Goal: Task Accomplishment & Management: Use online tool/utility

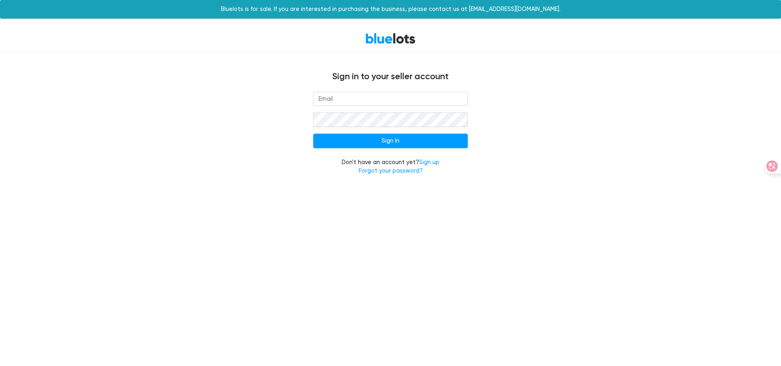
click at [405, 99] on input "email" at bounding box center [390, 99] width 155 height 15
click at [392, 101] on input "email" at bounding box center [390, 99] width 155 height 15
type input "[EMAIL_ADDRESS][DOMAIN_NAME]"
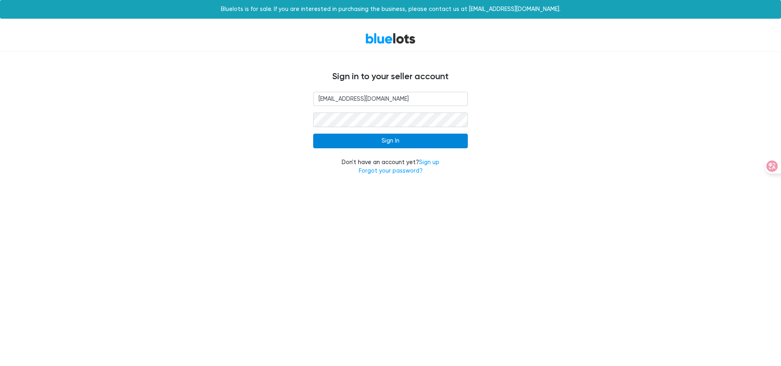
click at [440, 139] on input "Sign In" at bounding box center [390, 141] width 155 height 15
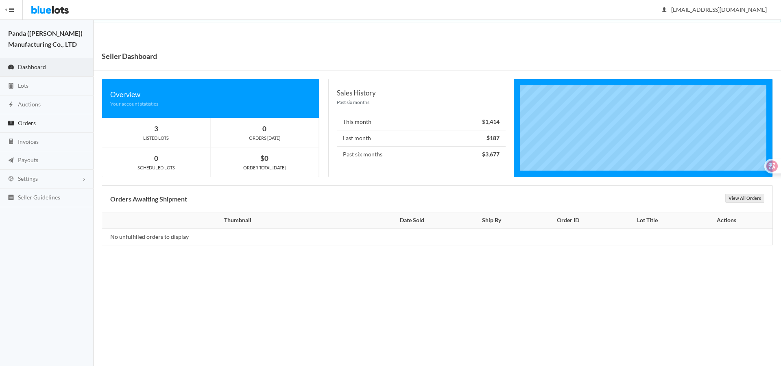
click at [43, 118] on link "Orders" at bounding box center [47, 123] width 94 height 19
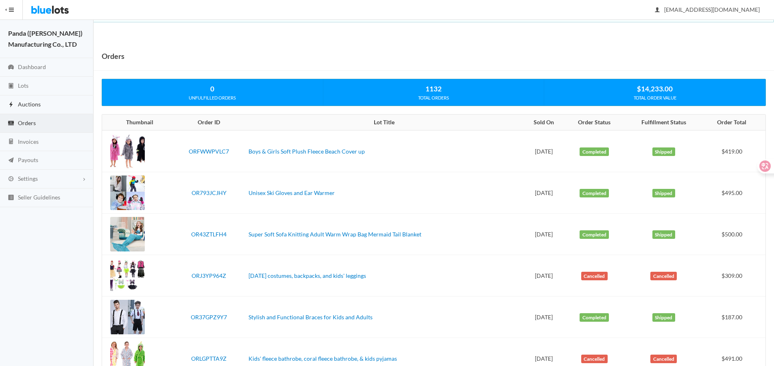
click at [42, 107] on link "Auctions" at bounding box center [47, 105] width 94 height 19
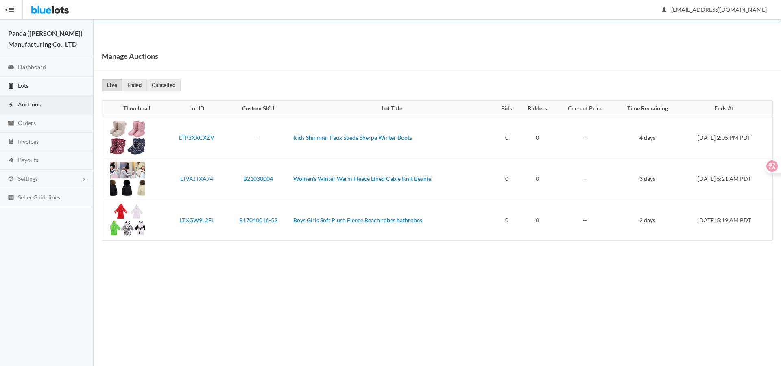
click at [39, 91] on link "Lots" at bounding box center [47, 86] width 94 height 19
click at [31, 85] on link "Lots" at bounding box center [47, 86] width 94 height 19
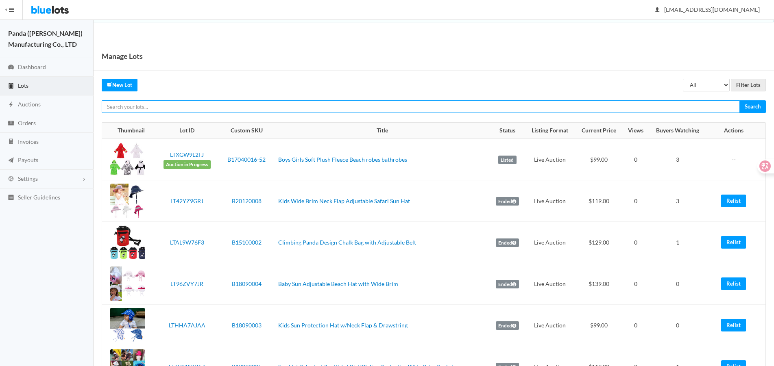
click at [449, 109] on input "text" at bounding box center [421, 106] width 638 height 13
paste input "LTHYWVZFJ9"
type input "LTHYWVZFJ9"
click at [739, 100] on input "Search" at bounding box center [752, 106] width 26 height 13
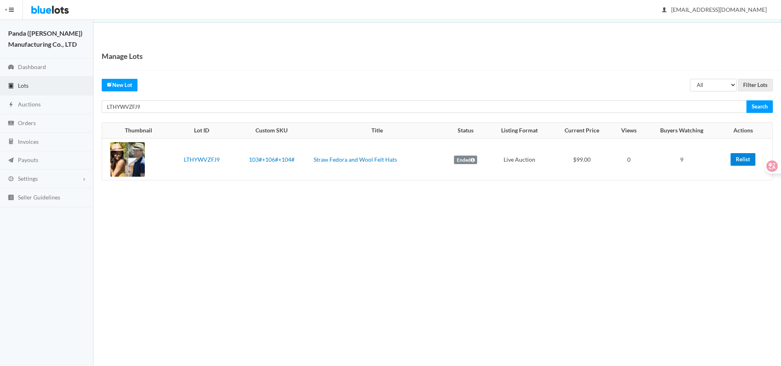
drag, startPoint x: 751, startPoint y: 163, endPoint x: 518, endPoint y: 157, distance: 232.7
click at [751, 163] on link "Relist" at bounding box center [742, 159] width 25 height 13
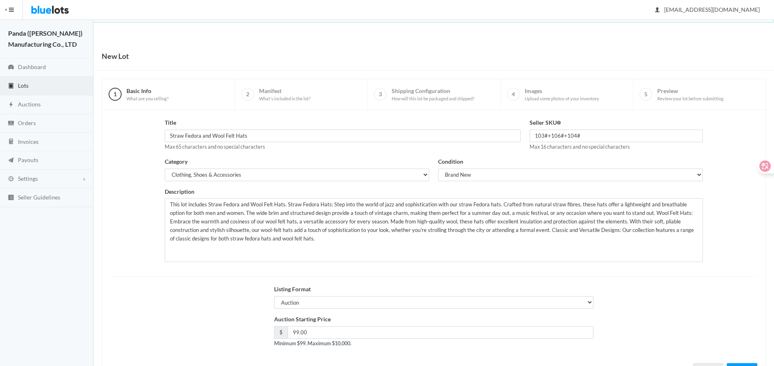
scroll to position [35, 0]
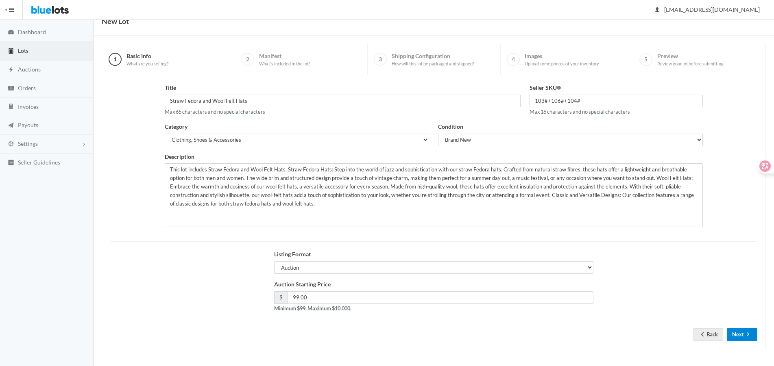
click at [737, 338] on button "Next" at bounding box center [742, 335] width 30 height 13
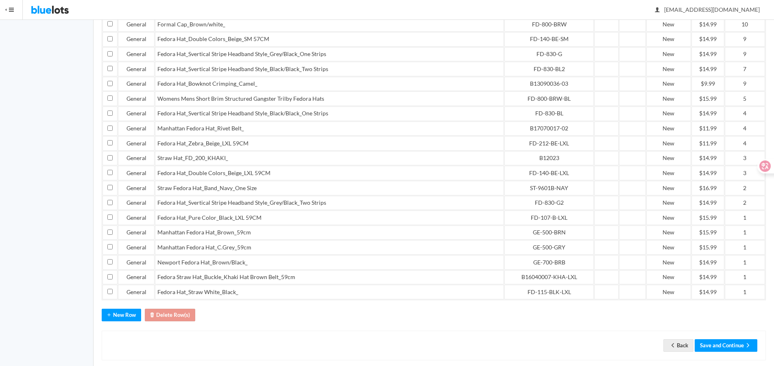
scroll to position [250, 0]
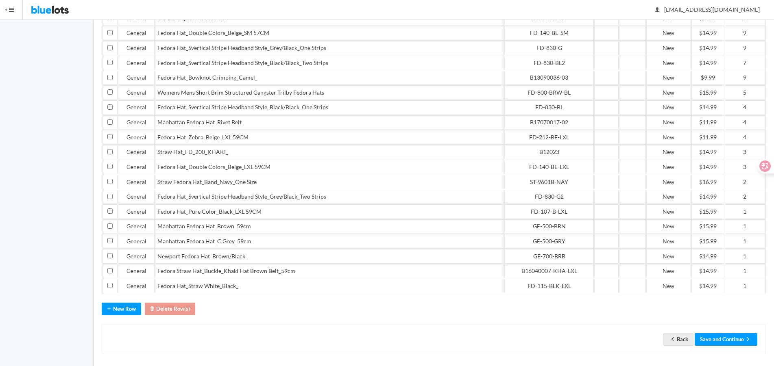
click at [723, 342] on div "Back Save and Continue" at bounding box center [434, 340] width 664 height 30
click at [723, 335] on button "Save and Continue" at bounding box center [726, 339] width 63 height 13
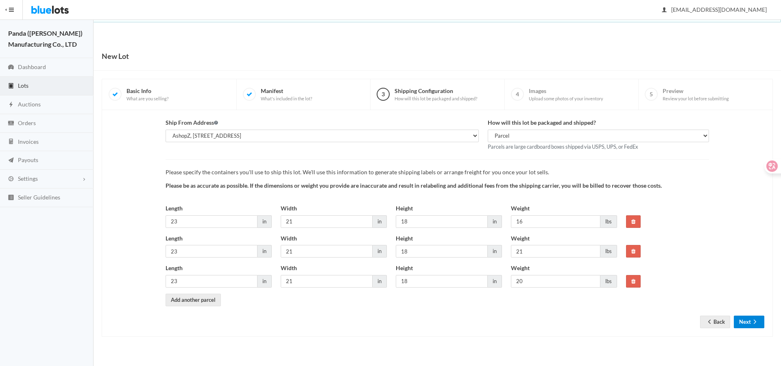
click at [740, 317] on button "Next" at bounding box center [749, 322] width 30 height 13
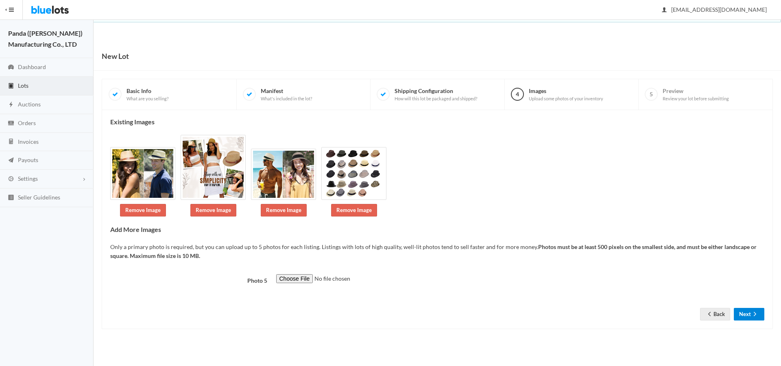
click at [740, 317] on button "Next" at bounding box center [749, 314] width 30 height 13
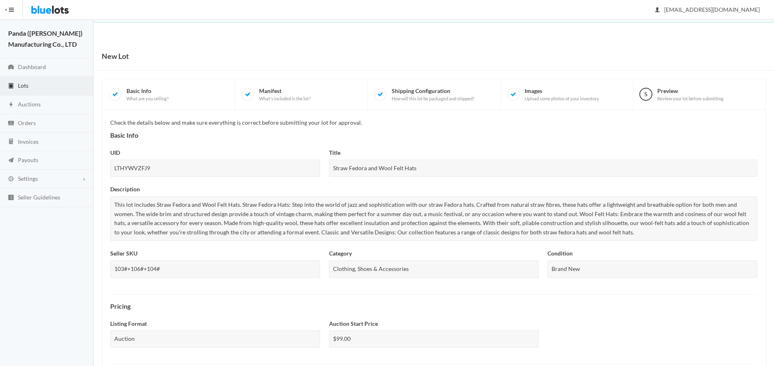
scroll to position [279, 0]
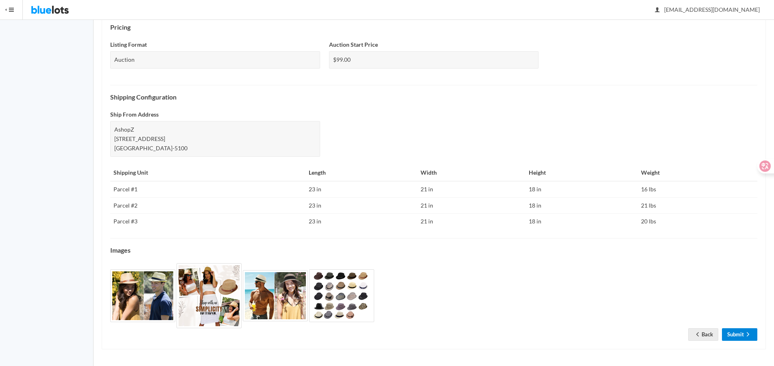
click at [733, 333] on link "Submit" at bounding box center [739, 335] width 35 height 13
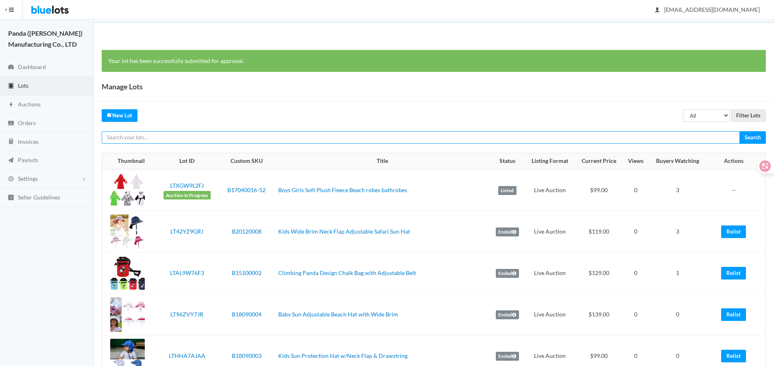
click at [630, 141] on input "text" at bounding box center [421, 137] width 638 height 13
paste input "LTGKGPZ2Y6"
type input "LTGKGPZ2Y6"
click at [739, 131] on input "Search" at bounding box center [752, 137] width 26 height 13
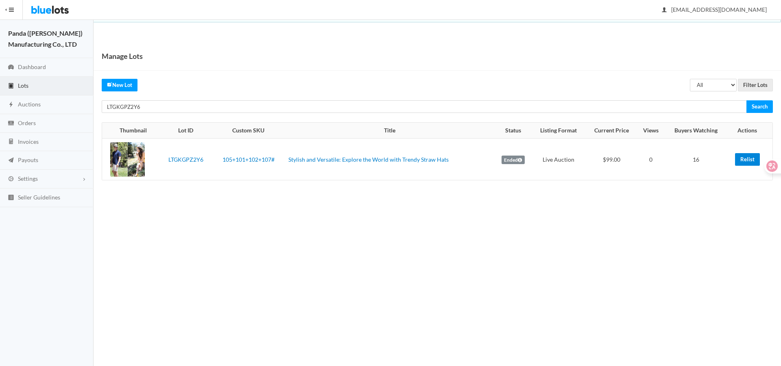
click at [752, 159] on link "Relist" at bounding box center [747, 159] width 25 height 13
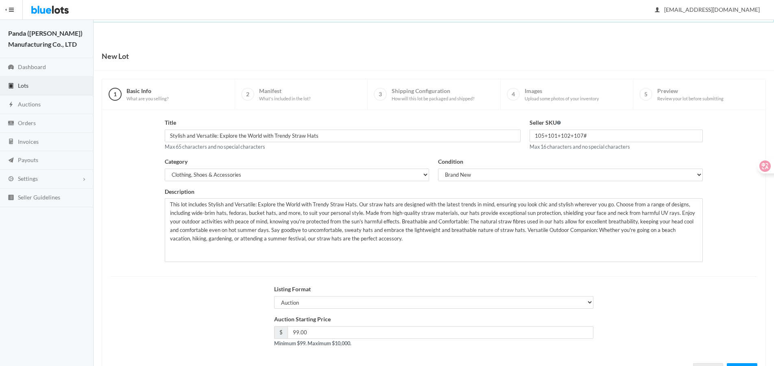
scroll to position [35, 0]
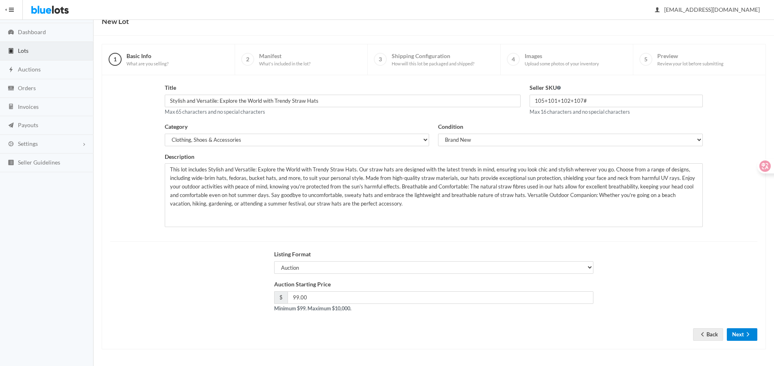
click at [734, 331] on button "Next" at bounding box center [742, 335] width 30 height 13
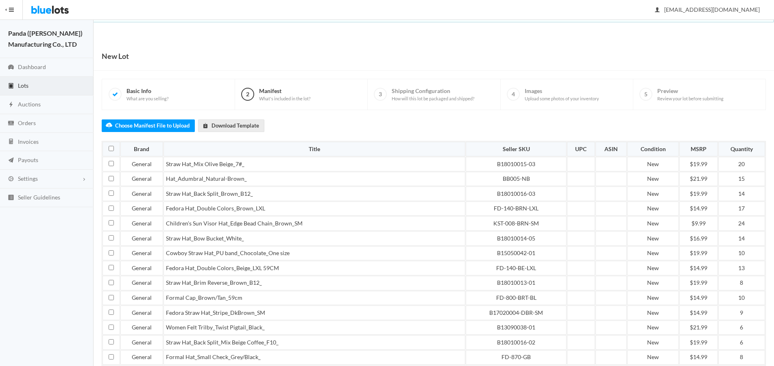
scroll to position [279, 0]
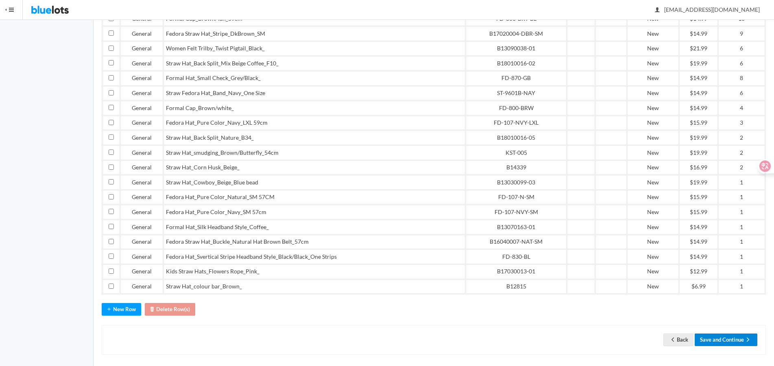
click at [736, 335] on button "Save and Continue" at bounding box center [726, 340] width 63 height 13
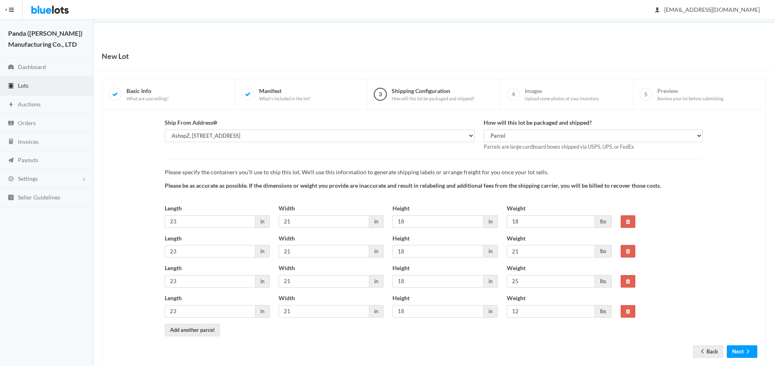
click at [742, 345] on form "Ship From Address AshopZ, 801 W Walnut St Ste 18, Compton, CA, 90220-5100 How w…" at bounding box center [433, 231] width 647 height 227
click at [741, 346] on button "Next" at bounding box center [742, 352] width 30 height 13
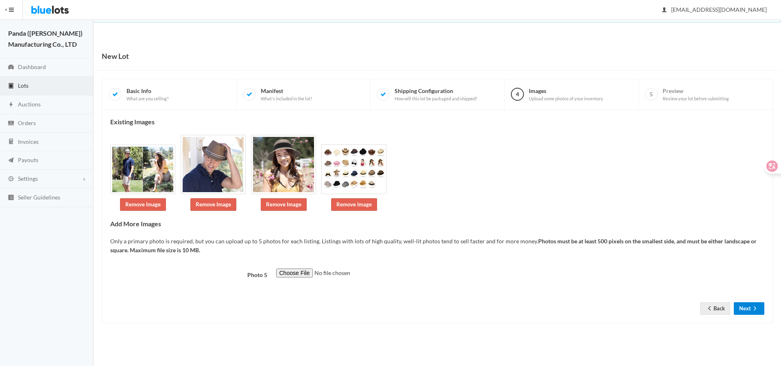
click at [753, 304] on button "Next" at bounding box center [749, 309] width 30 height 13
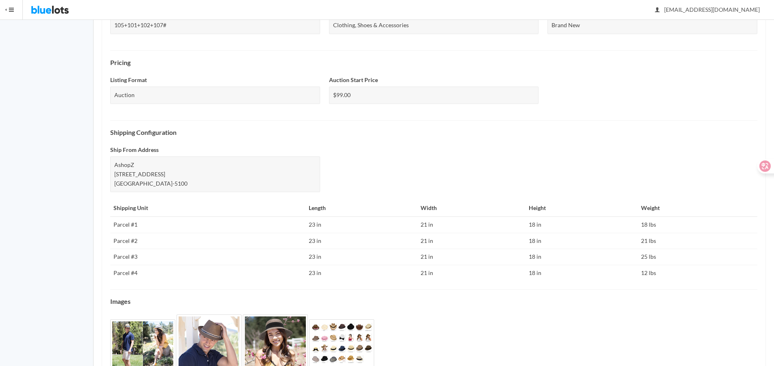
scroll to position [290, 0]
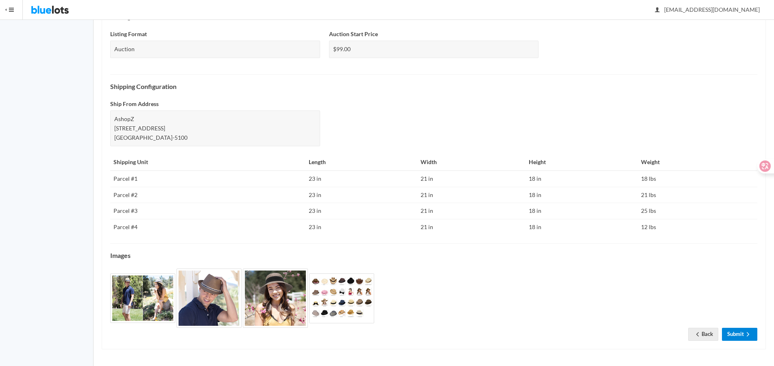
click at [739, 334] on link "Submit" at bounding box center [739, 334] width 35 height 13
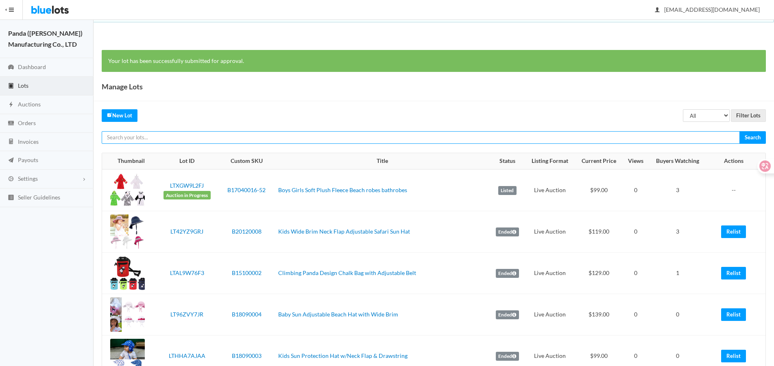
click at [608, 141] on input "text" at bounding box center [421, 137] width 638 height 13
paste input "LTJ2P3G93J"
type input "LTJ2P3G93J"
click at [739, 131] on input "Search" at bounding box center [752, 137] width 26 height 13
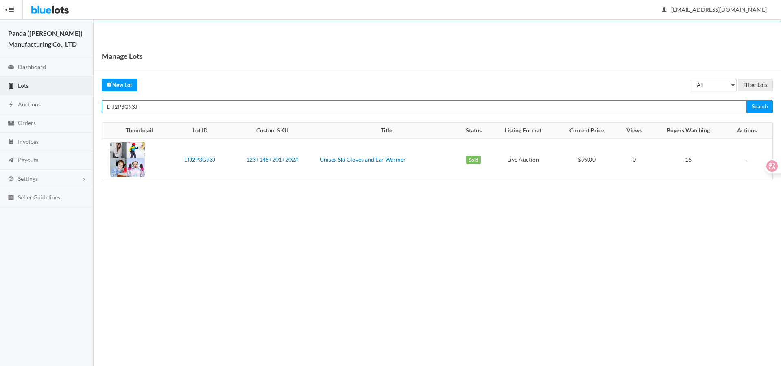
click at [656, 106] on input "LTJ2P3G93J" at bounding box center [424, 106] width 645 height 13
paste input "W267TYVR"
type input "LTW267TYVR"
click at [746, 100] on input "Search" at bounding box center [759, 106] width 26 height 13
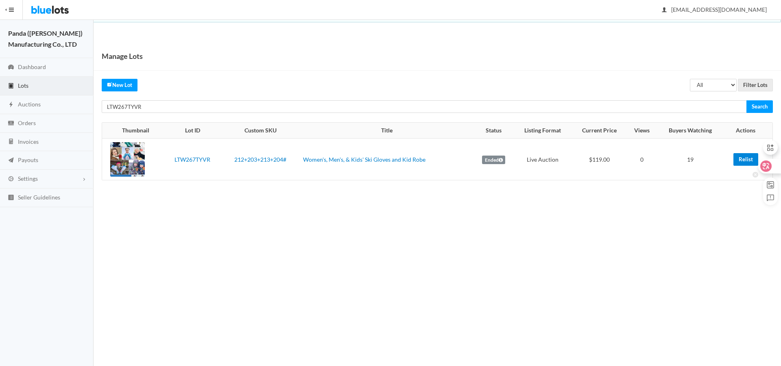
click at [753, 164] on icon at bounding box center [755, 166] width 6 height 6
click at [745, 159] on link "Relist" at bounding box center [745, 159] width 25 height 13
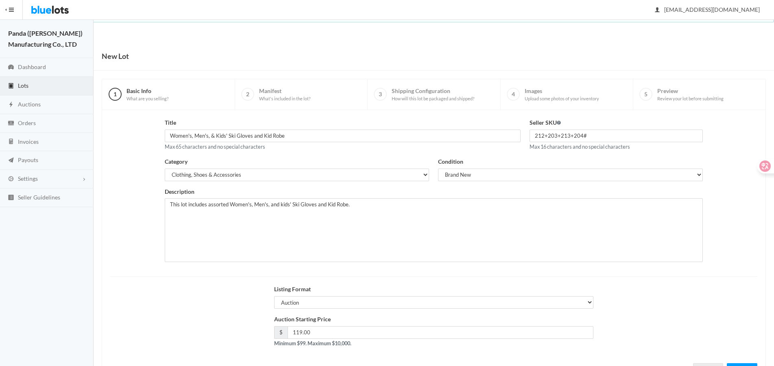
scroll to position [35, 0]
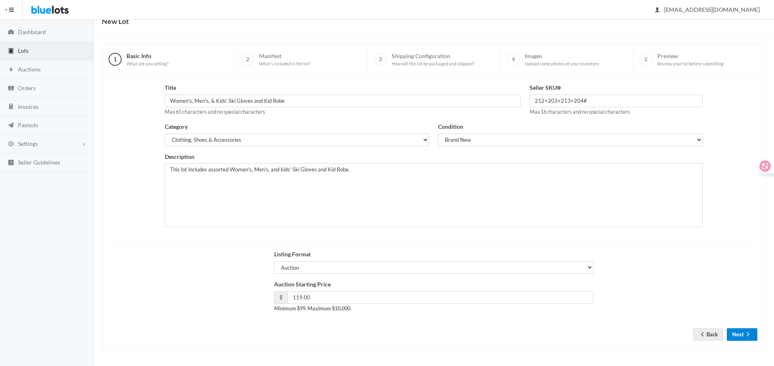
drag, startPoint x: 741, startPoint y: 338, endPoint x: 739, endPoint y: 325, distance: 13.6
click at [741, 338] on button "Next" at bounding box center [742, 335] width 30 height 13
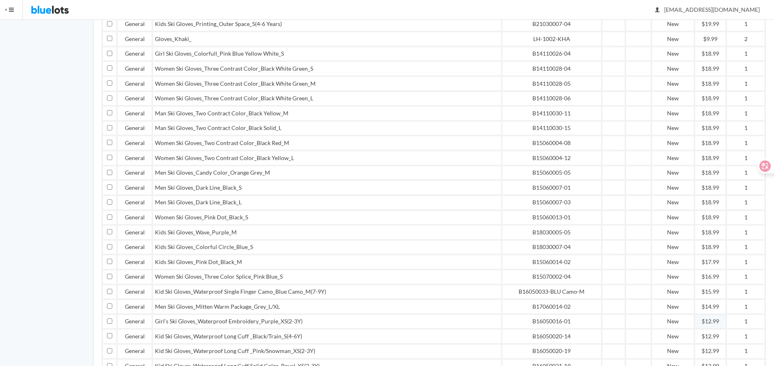
scroll to position [1395, 0]
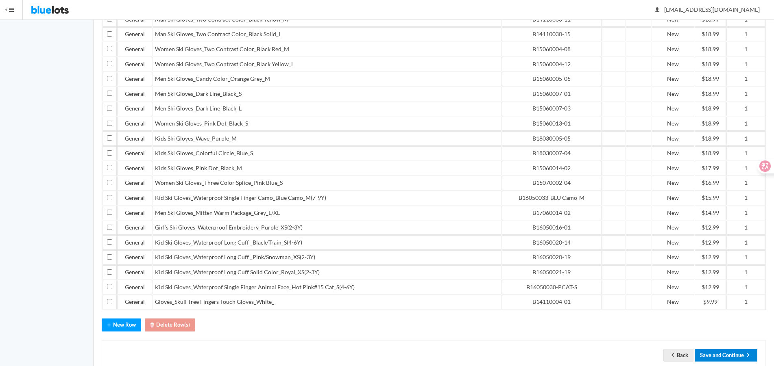
click at [713, 349] on button "Save and Continue" at bounding box center [726, 355] width 63 height 13
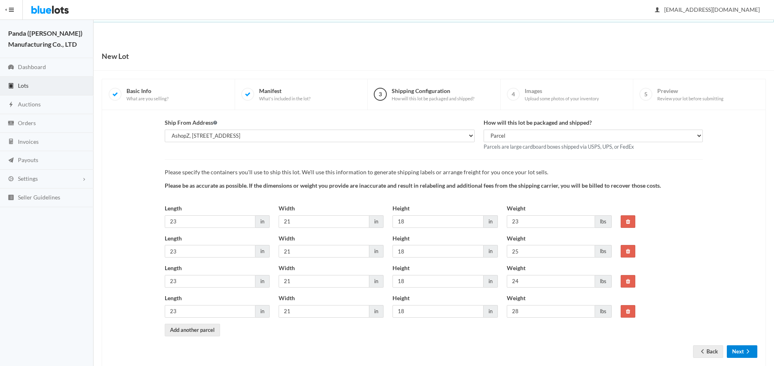
click at [743, 355] on button "Next" at bounding box center [742, 352] width 30 height 13
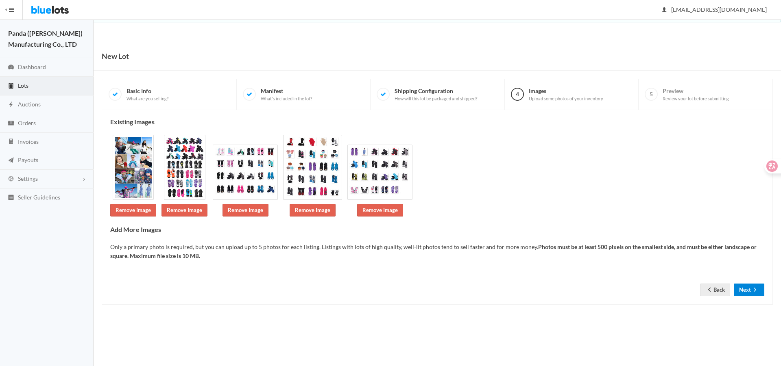
click at [758, 292] on icon "arrow forward" at bounding box center [755, 290] width 8 height 7
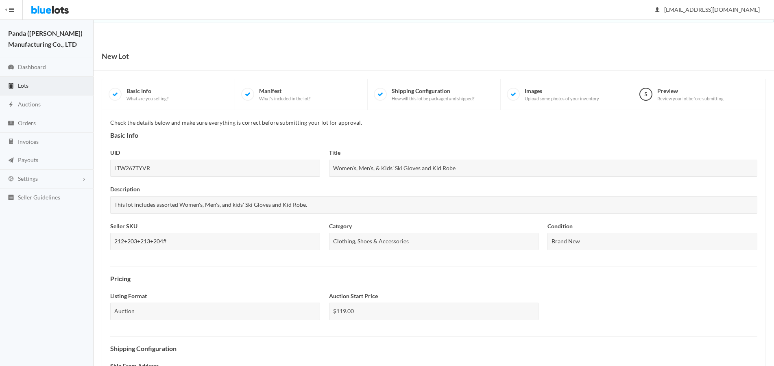
scroll to position [268, 0]
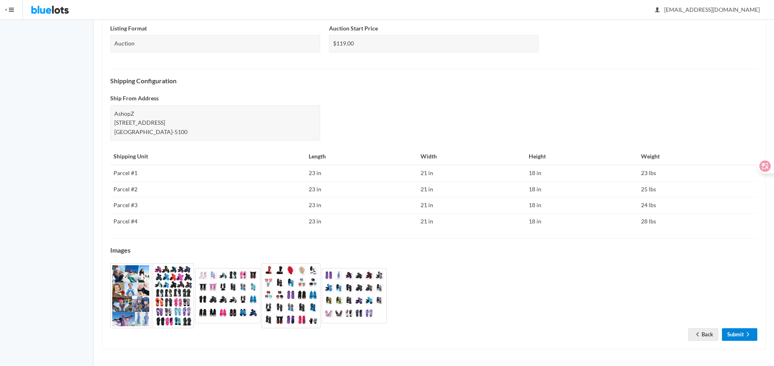
click at [736, 335] on link "Submit" at bounding box center [739, 335] width 35 height 13
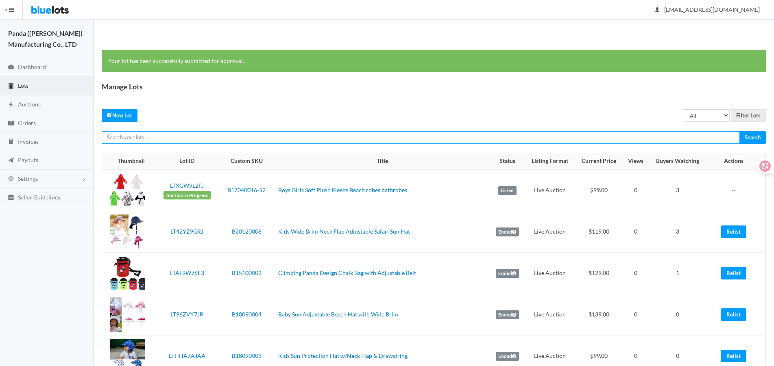
click at [697, 141] on input "text" at bounding box center [421, 137] width 638 height 13
paste input "LTJY7PCV9L"
type input "LTJY7PCV9L"
click at [739, 131] on input "Search" at bounding box center [752, 137] width 26 height 13
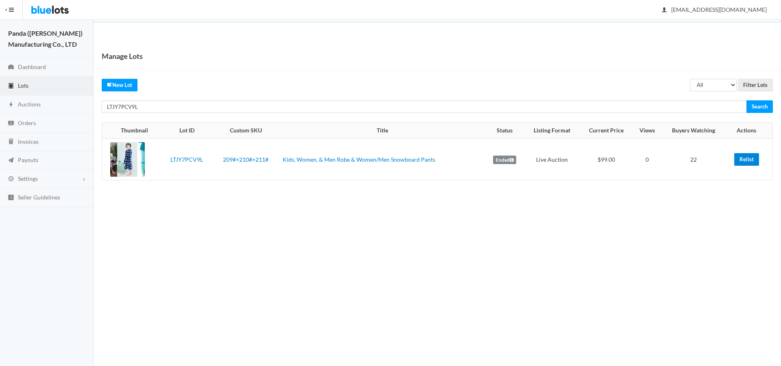
click at [734, 158] on link "Relist" at bounding box center [746, 159] width 25 height 13
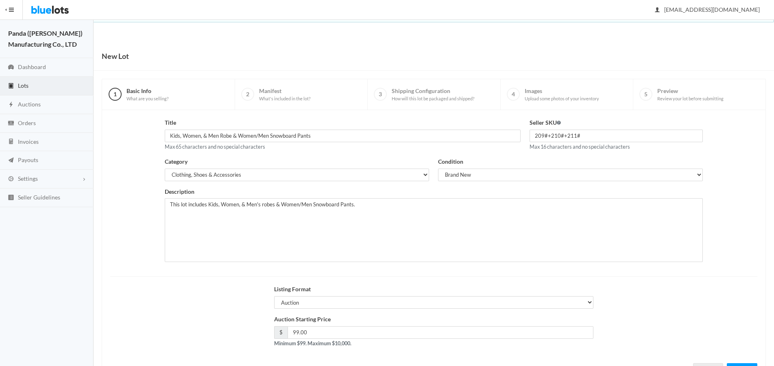
scroll to position [35, 0]
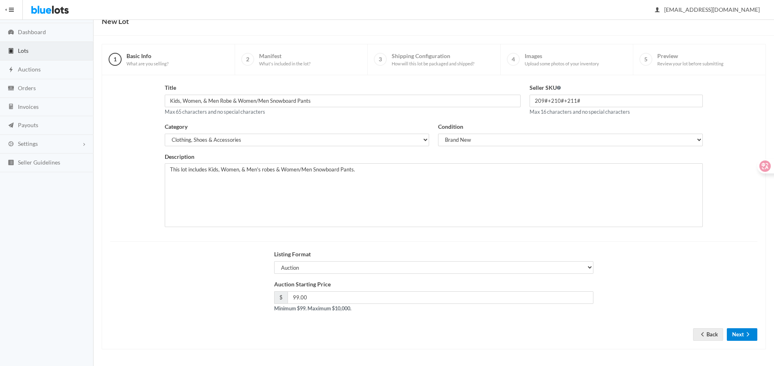
click at [728, 336] on button "Next" at bounding box center [742, 335] width 30 height 13
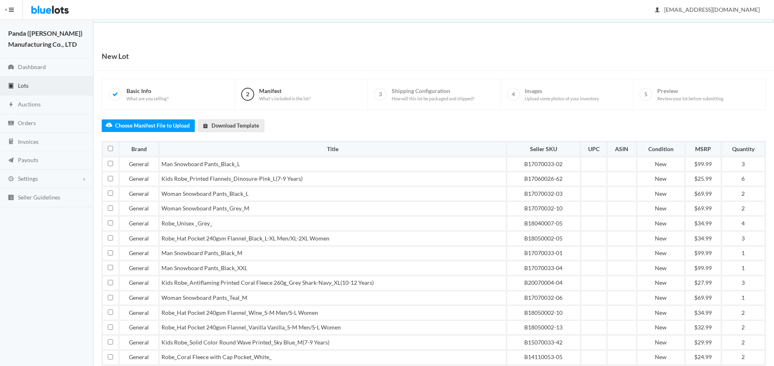
scroll to position [206, 0]
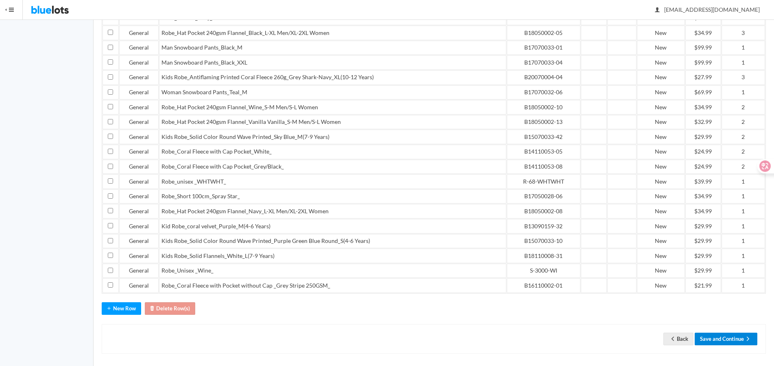
click at [737, 333] on button "Save and Continue" at bounding box center [726, 339] width 63 height 13
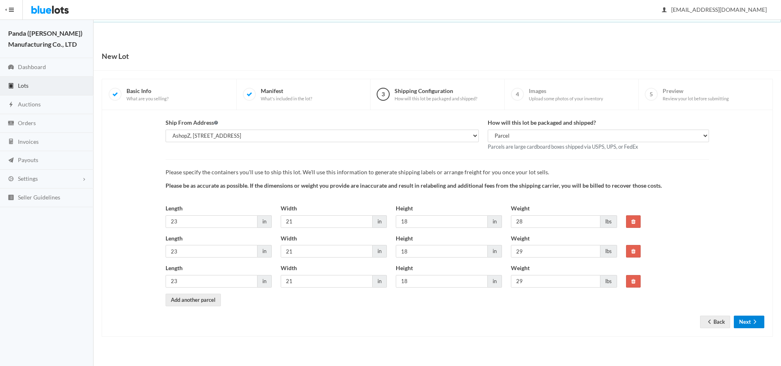
click at [743, 324] on button "Next" at bounding box center [749, 322] width 30 height 13
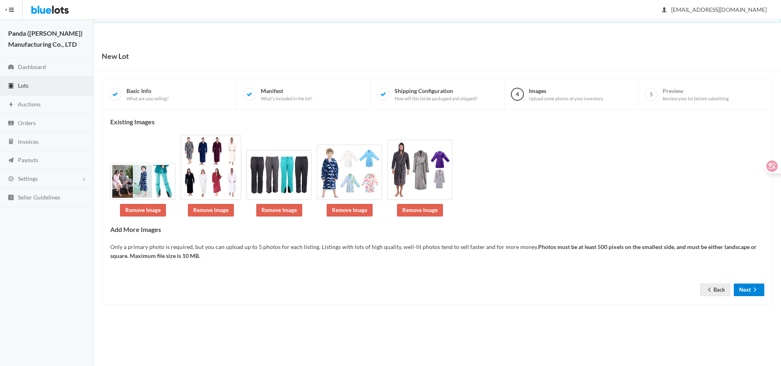
click at [743, 285] on button "Next" at bounding box center [749, 290] width 30 height 13
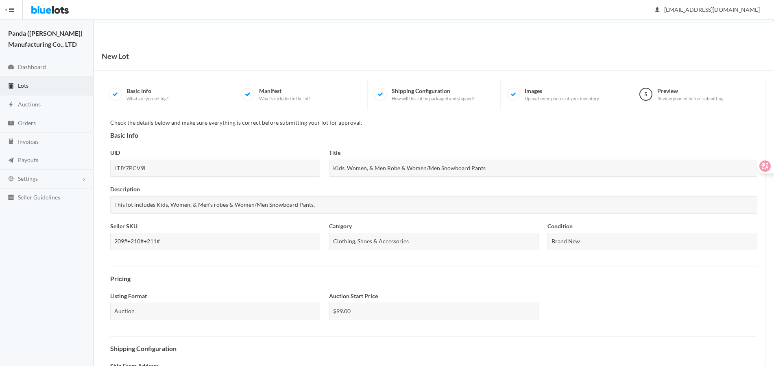
scroll to position [244, 0]
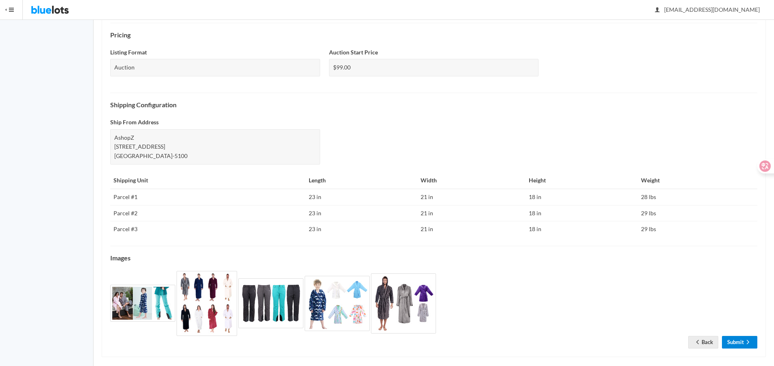
click at [743, 339] on link "Submit" at bounding box center [739, 342] width 35 height 13
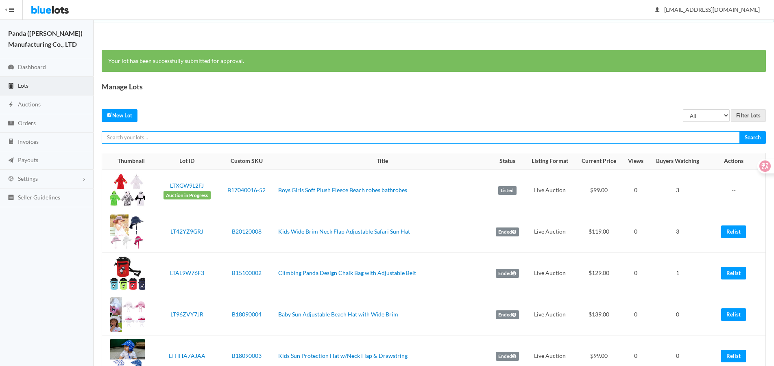
click at [417, 133] on input "text" at bounding box center [421, 137] width 638 height 13
paste input "LTRJV9PYR9"
type input "LTRJV9PYR9"
click at [739, 131] on input "Search" at bounding box center [752, 137] width 26 height 13
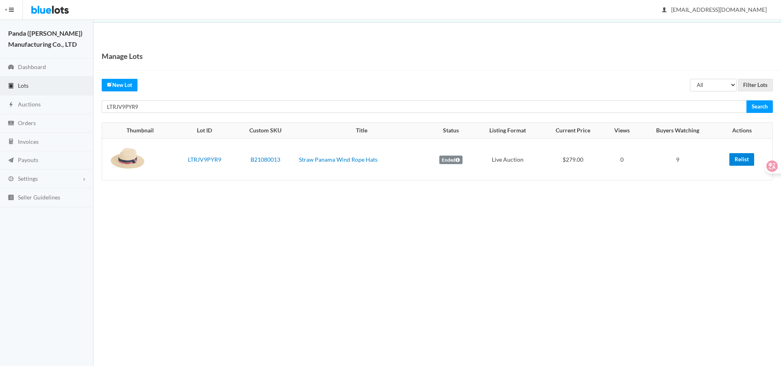
click at [736, 157] on link "Relist" at bounding box center [741, 159] width 25 height 13
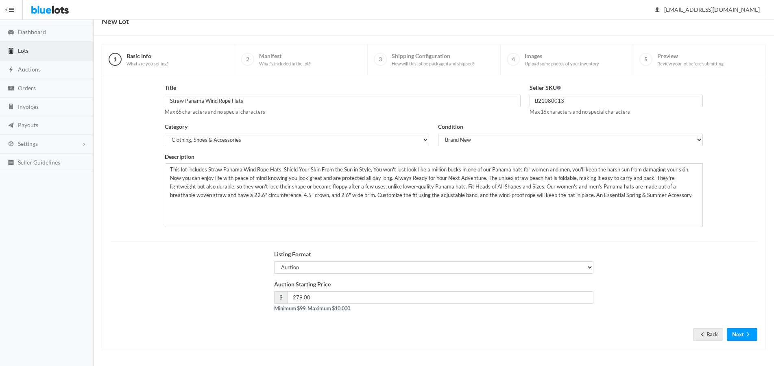
scroll to position [35, 0]
click at [741, 336] on button "Next" at bounding box center [742, 335] width 30 height 13
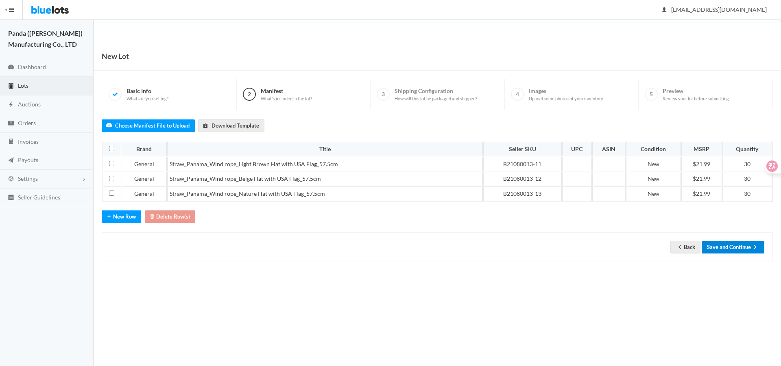
click at [731, 248] on button "Save and Continue" at bounding box center [732, 247] width 63 height 13
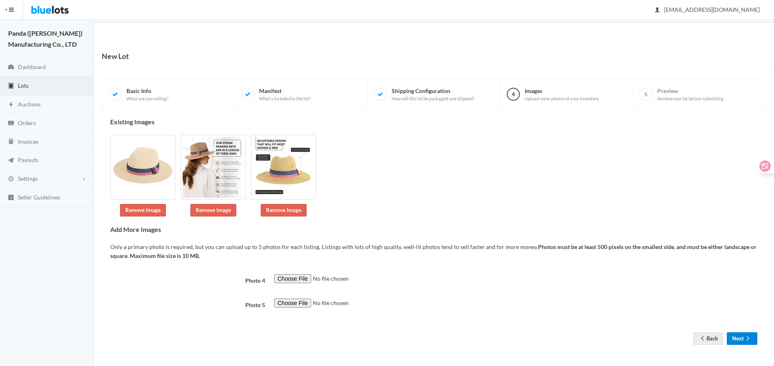
click at [741, 338] on button "Next" at bounding box center [742, 339] width 30 height 13
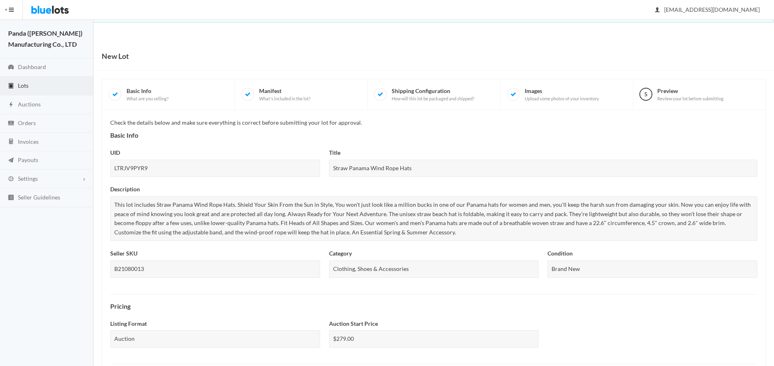
scroll to position [279, 0]
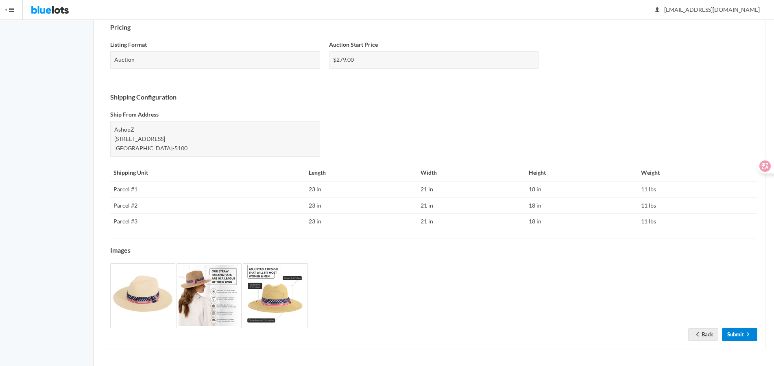
click at [736, 333] on link "Submit" at bounding box center [739, 335] width 35 height 13
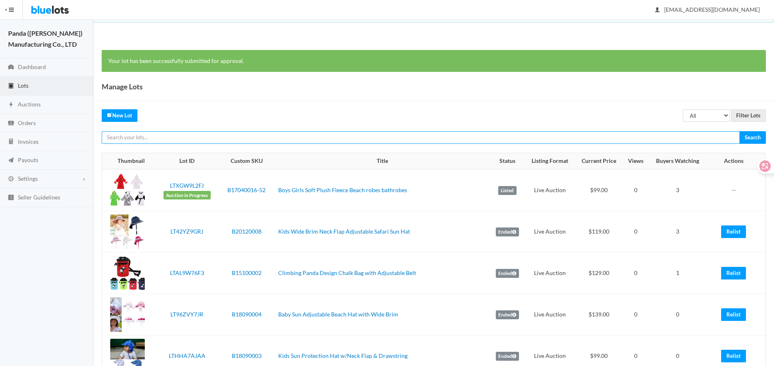
click at [621, 138] on input "text" at bounding box center [421, 137] width 638 height 13
paste input "LTKC47T9J6"
type input "LTKC47T9J6"
click at [739, 131] on input "Search" at bounding box center [752, 137] width 26 height 13
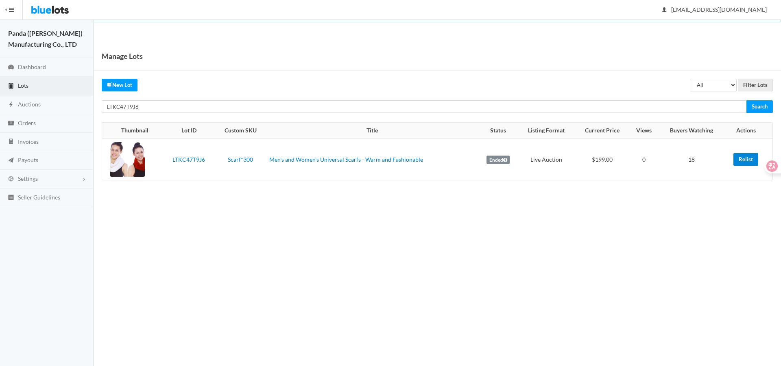
click at [750, 161] on link "Relist" at bounding box center [745, 159] width 25 height 13
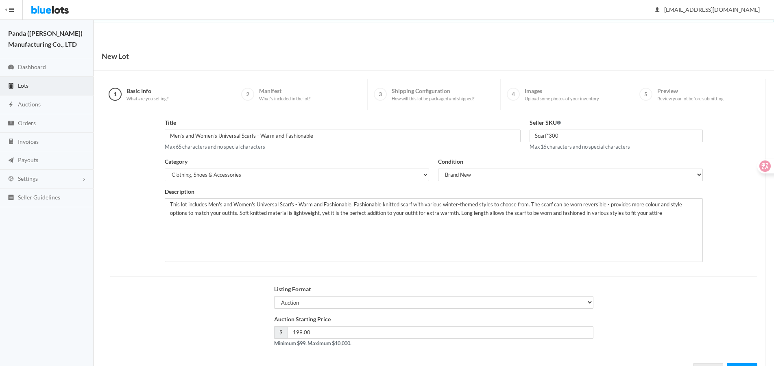
scroll to position [35, 0]
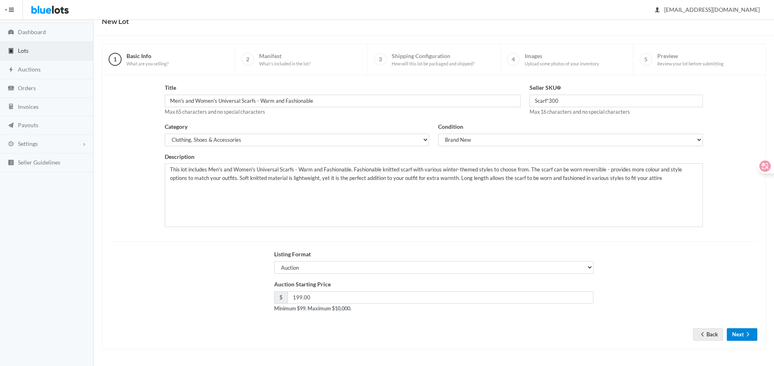
click at [739, 338] on button "Next" at bounding box center [742, 335] width 30 height 13
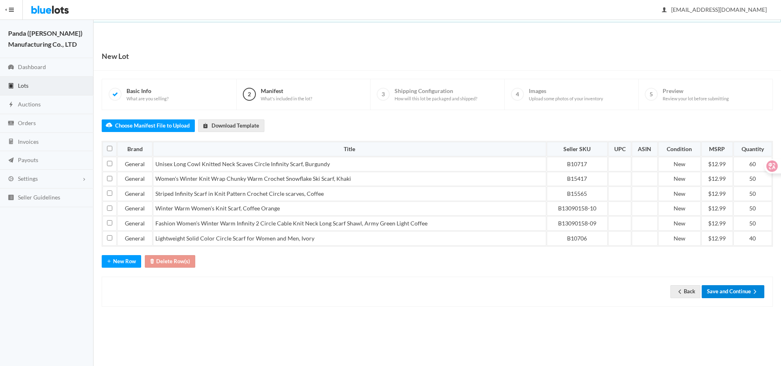
click at [737, 289] on button "Save and Continue" at bounding box center [732, 291] width 63 height 13
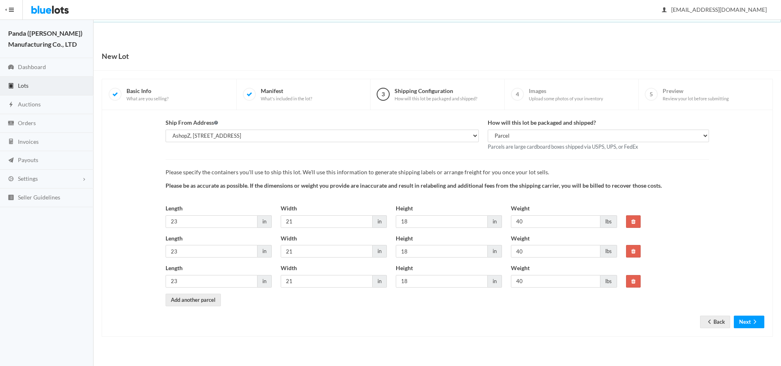
click at [747, 320] on button "Next" at bounding box center [749, 322] width 30 height 13
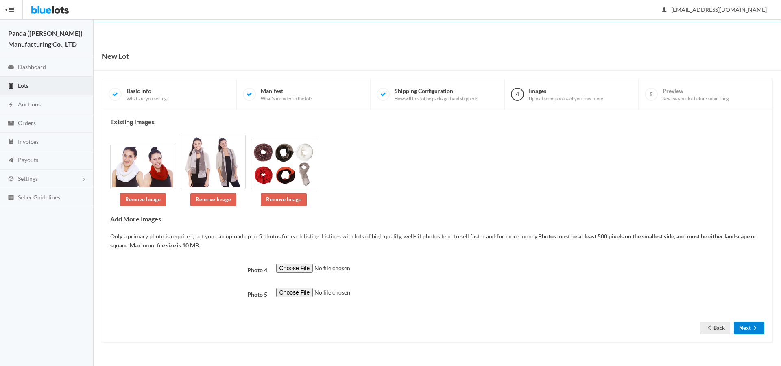
click at [749, 324] on button "Next" at bounding box center [749, 328] width 30 height 13
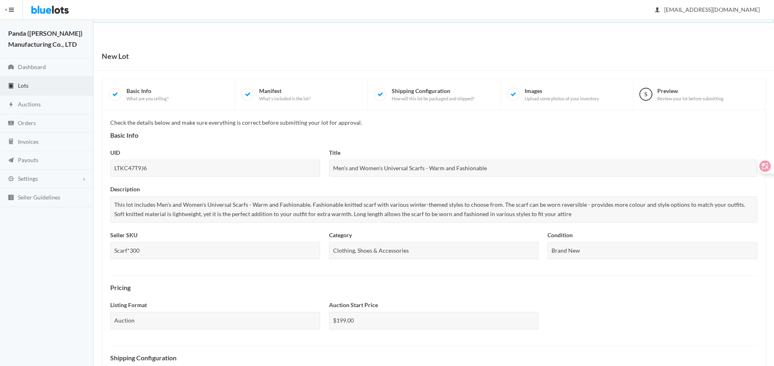
scroll to position [251, 0]
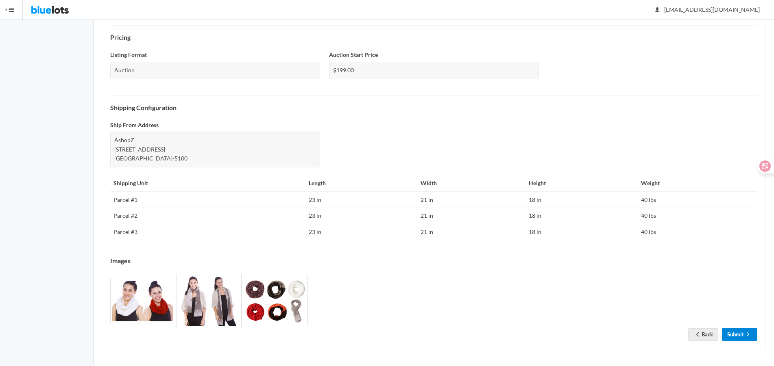
click at [737, 333] on link "Submit" at bounding box center [739, 335] width 35 height 13
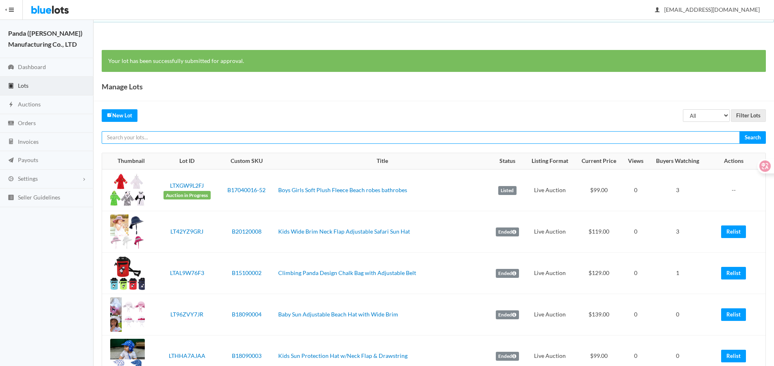
click at [618, 137] on input "text" at bounding box center [421, 137] width 638 height 13
paste input "LTKC47T9J6"
type input "LTKC47T9J6"
click at [739, 131] on input "Search" at bounding box center [752, 137] width 26 height 13
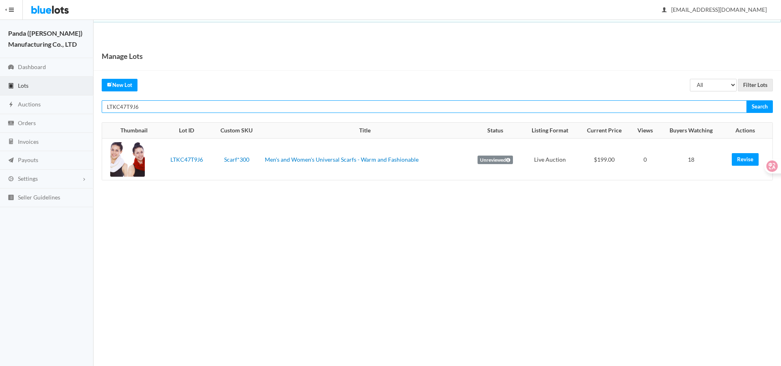
click at [571, 106] on input "LTKC47T9J6" at bounding box center [424, 106] width 645 height 13
paste input "33R2FG62"
type input "LT33R2FG62"
click at [746, 100] on input "Search" at bounding box center [759, 106] width 26 height 13
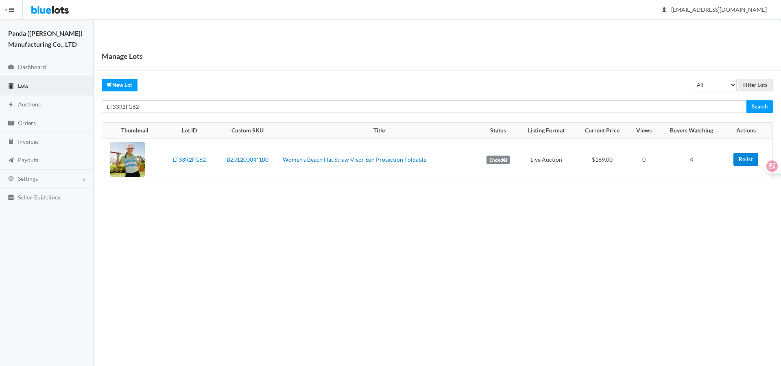
click at [743, 162] on link "Relist" at bounding box center [745, 159] width 25 height 13
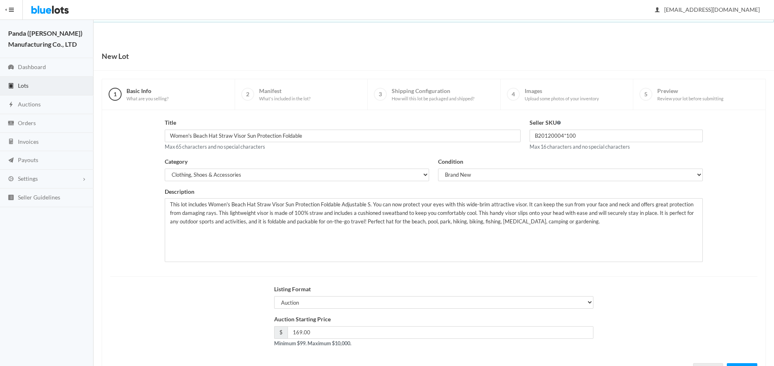
scroll to position [35, 0]
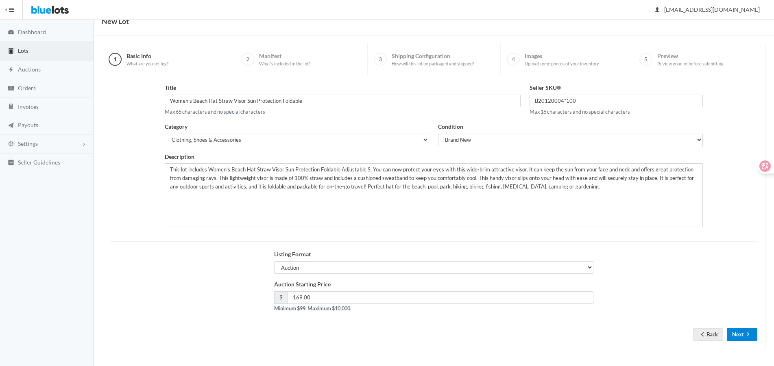
drag, startPoint x: 743, startPoint y: 332, endPoint x: 750, endPoint y: 303, distance: 30.1
click at [743, 332] on button "Next" at bounding box center [742, 335] width 30 height 13
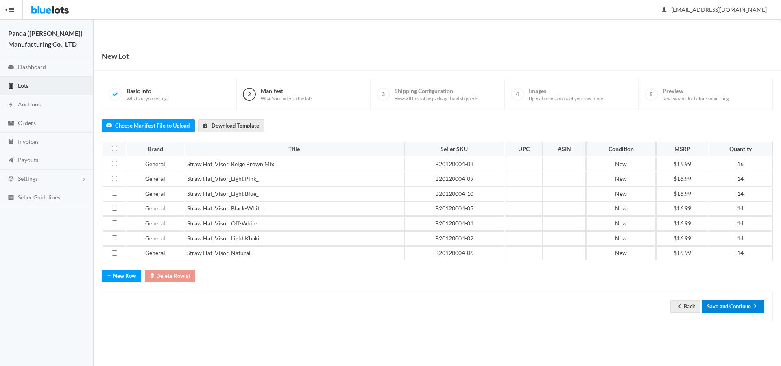
drag, startPoint x: 714, startPoint y: 307, endPoint x: 719, endPoint y: 298, distance: 10.5
click at [714, 307] on button "Save and Continue" at bounding box center [732, 307] width 63 height 13
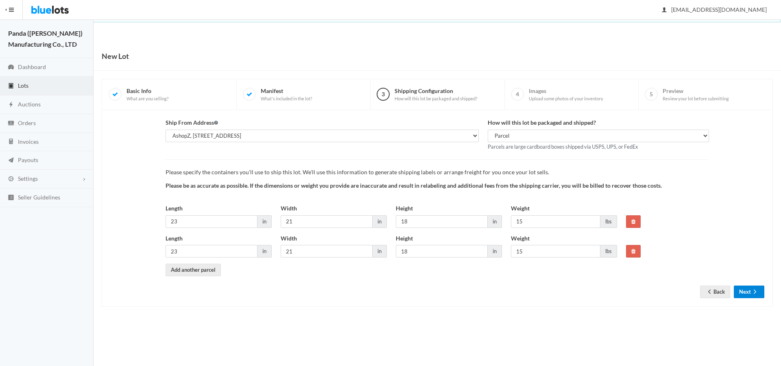
click at [743, 293] on button "Next" at bounding box center [749, 292] width 30 height 13
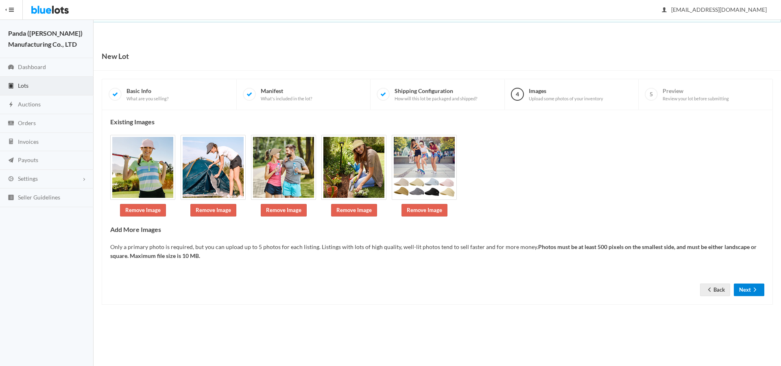
click at [743, 287] on button "Next" at bounding box center [749, 290] width 30 height 13
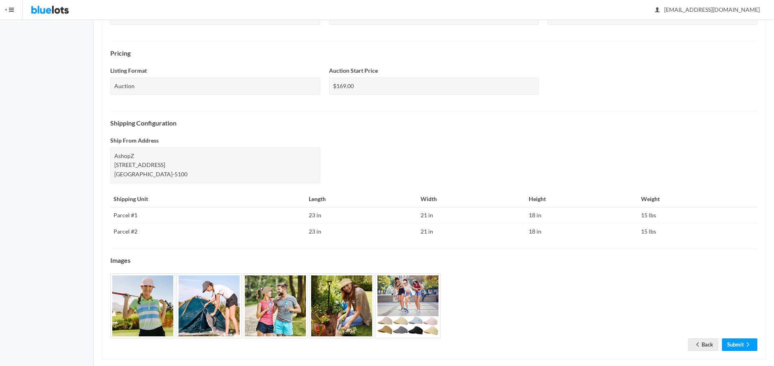
scroll to position [254, 0]
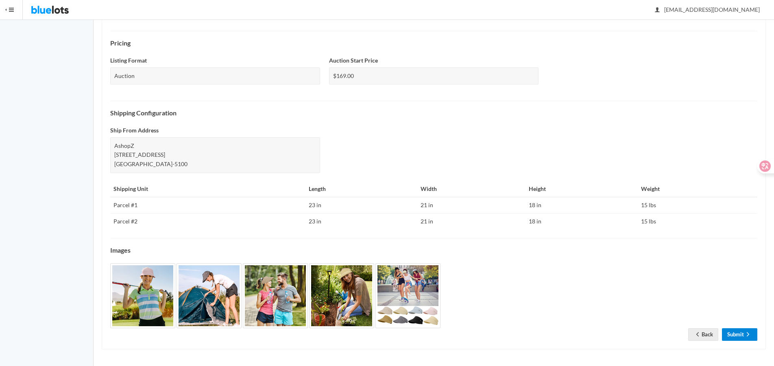
click at [734, 333] on link "Submit" at bounding box center [739, 335] width 35 height 13
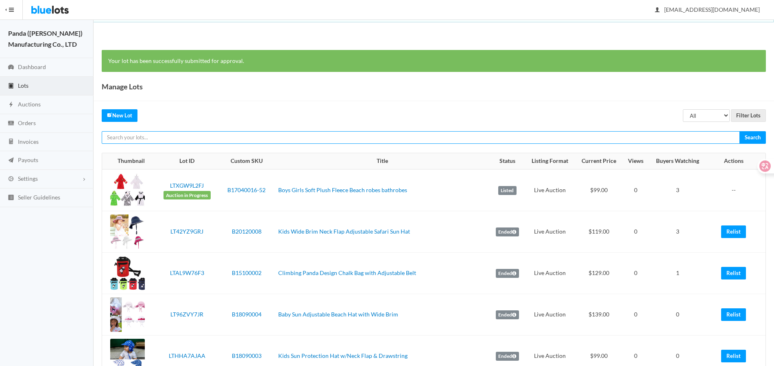
click at [664, 139] on input "text" at bounding box center [421, 137] width 638 height 13
paste input "LT33R2FG62"
type input "LT33R2FG62"
click at [739, 131] on input "Search" at bounding box center [752, 137] width 26 height 13
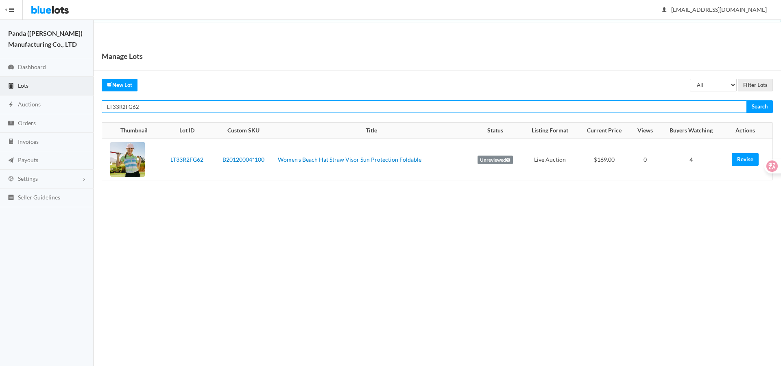
click at [661, 113] on input "LT33R2FG62" at bounding box center [424, 106] width 645 height 13
paste input "RR4PR"
type input "LT3RR4PR62"
click at [746, 100] on input "Search" at bounding box center [759, 106] width 26 height 13
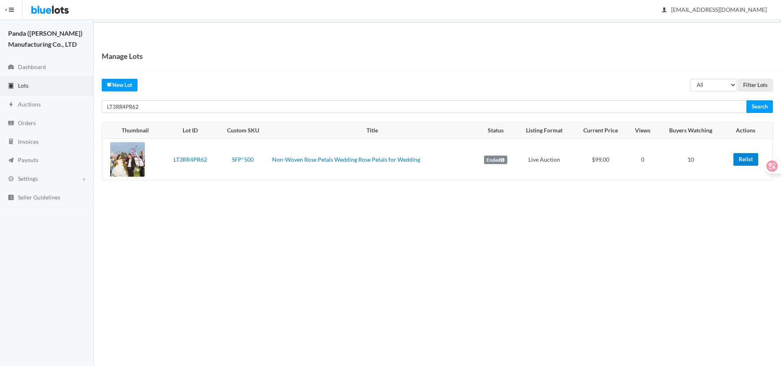
click at [746, 159] on link "Relist" at bounding box center [745, 159] width 25 height 13
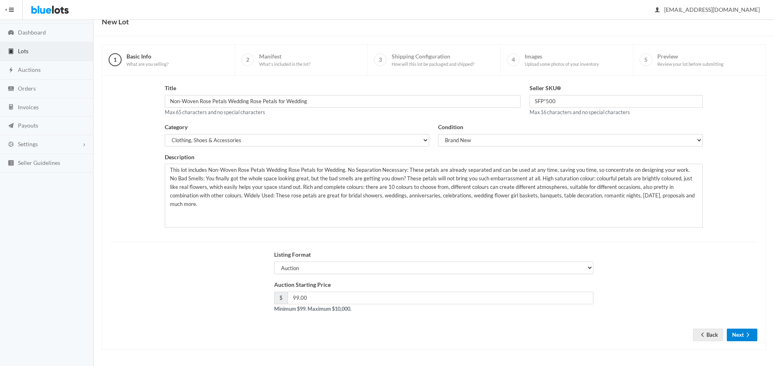
scroll to position [35, 0]
click at [741, 336] on button "Next" at bounding box center [742, 335] width 30 height 13
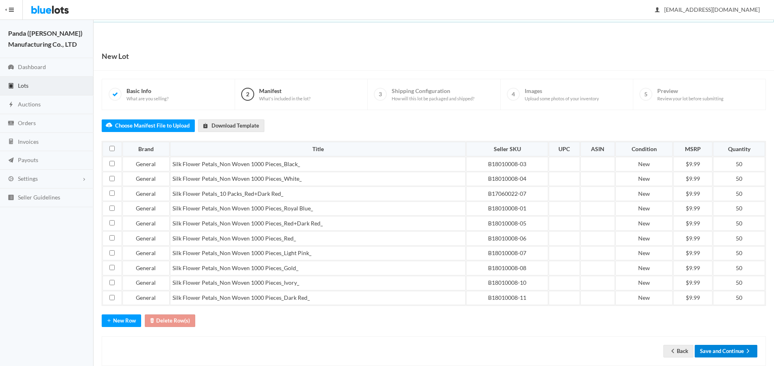
scroll to position [15, 0]
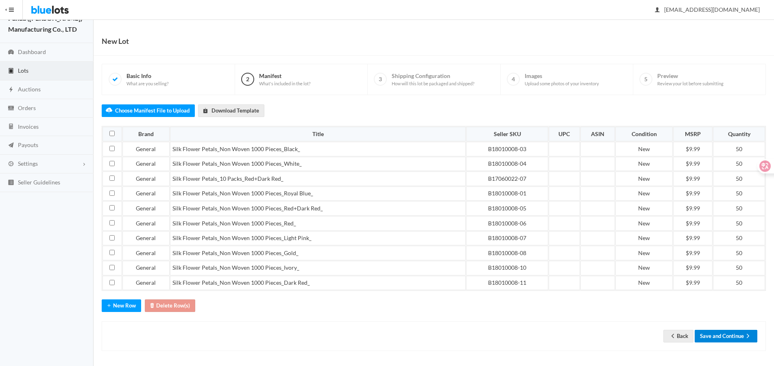
click at [732, 338] on button "Save and Continue" at bounding box center [726, 336] width 63 height 13
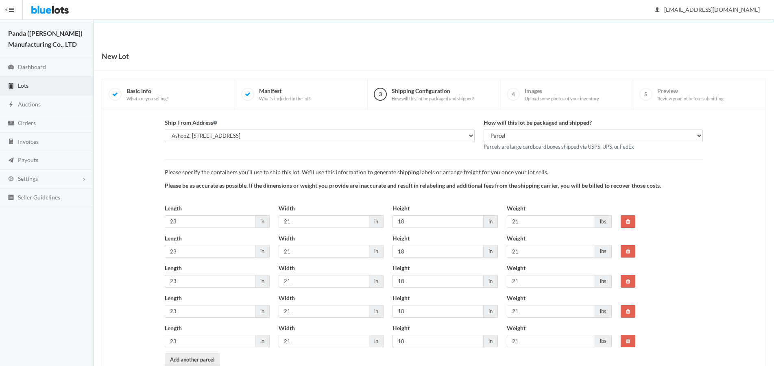
scroll to position [47, 0]
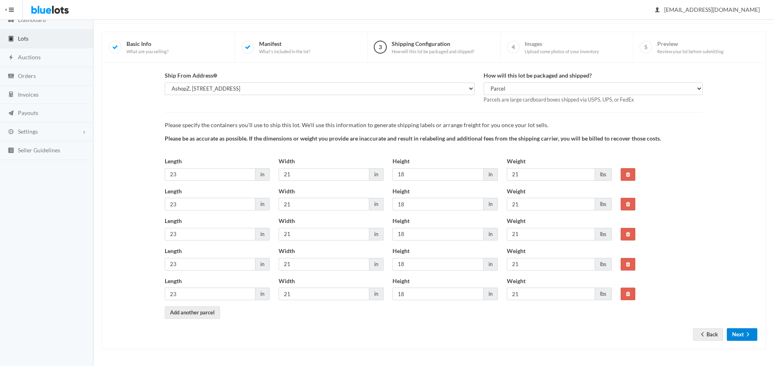
click at [732, 331] on button "Next" at bounding box center [742, 335] width 30 height 13
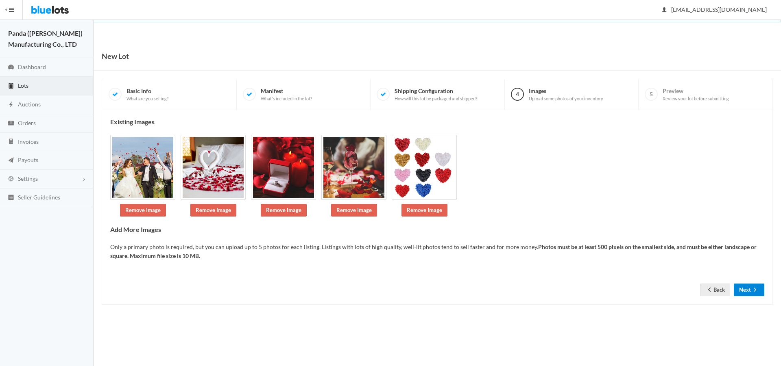
click at [740, 294] on button "Next" at bounding box center [749, 290] width 30 height 13
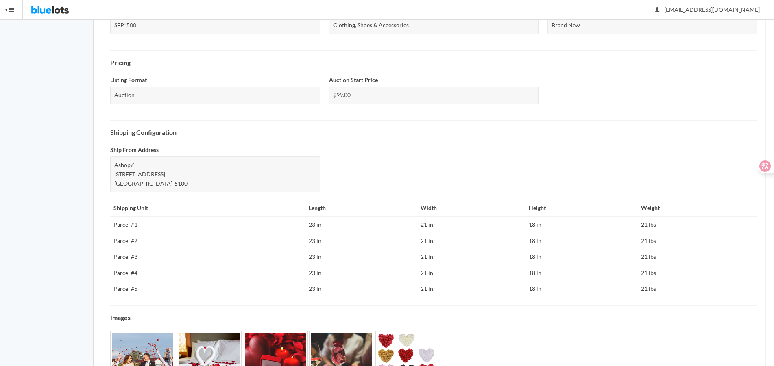
scroll to position [312, 0]
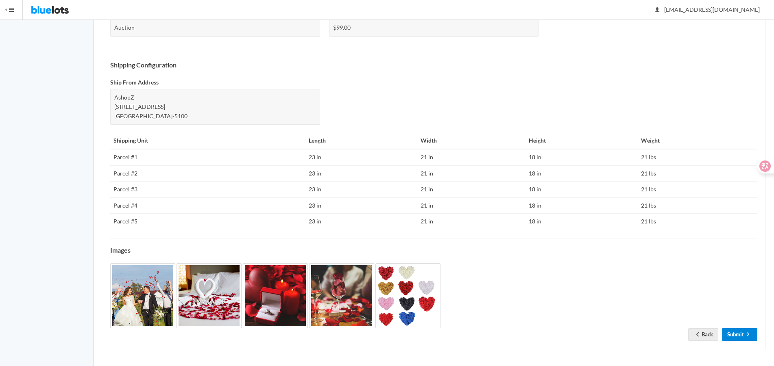
click at [746, 333] on icon "arrow forward" at bounding box center [748, 334] width 8 height 7
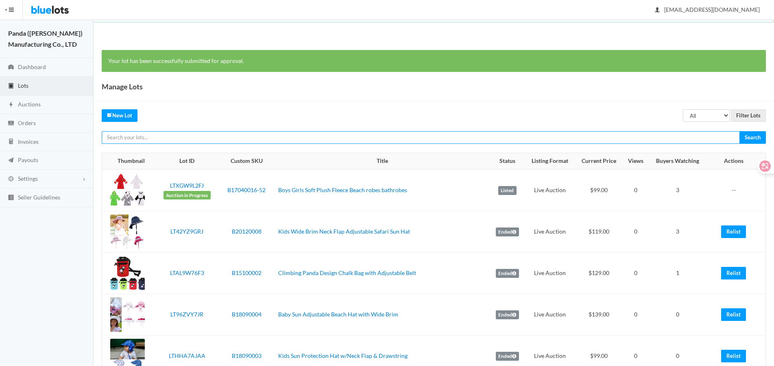
click at [575, 142] on input "text" at bounding box center [421, 137] width 638 height 13
paste input "LTCJJH7CWW"
type input "LTCJJH7CWW"
click at [739, 131] on input "Search" at bounding box center [752, 137] width 26 height 13
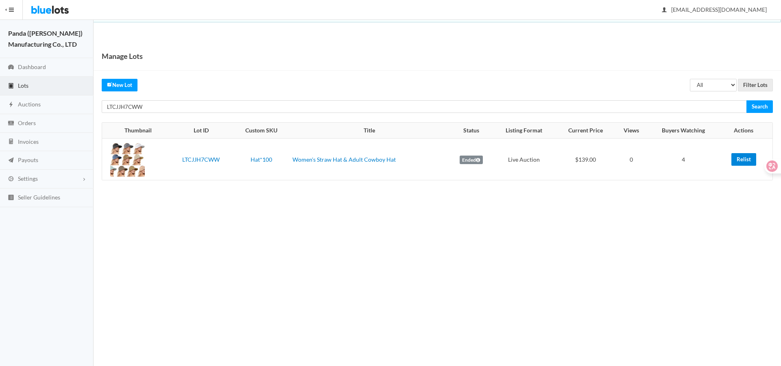
click at [745, 157] on link "Relist" at bounding box center [743, 159] width 25 height 13
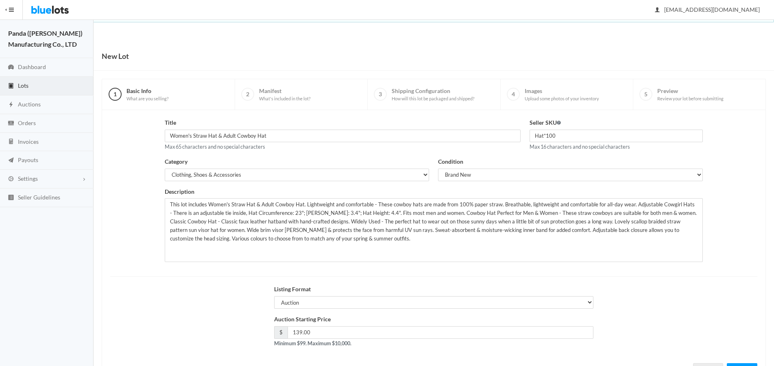
scroll to position [35, 0]
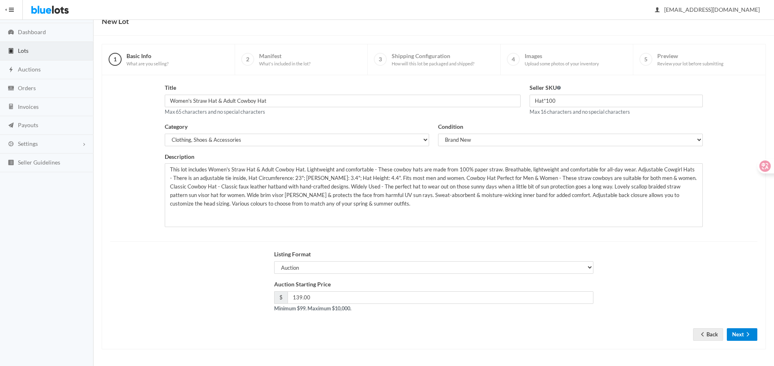
click at [734, 332] on button "Next" at bounding box center [742, 335] width 30 height 13
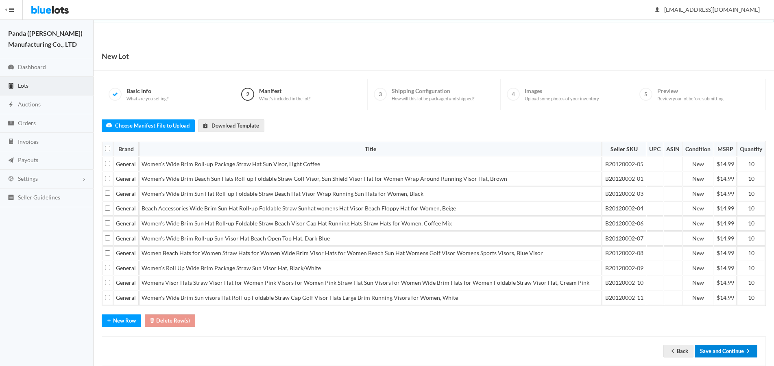
click at [730, 345] on button "Save and Continue" at bounding box center [726, 351] width 63 height 13
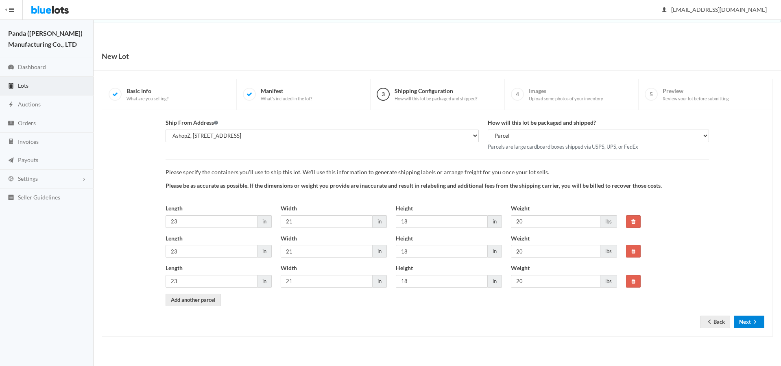
click at [743, 321] on button "Next" at bounding box center [749, 322] width 30 height 13
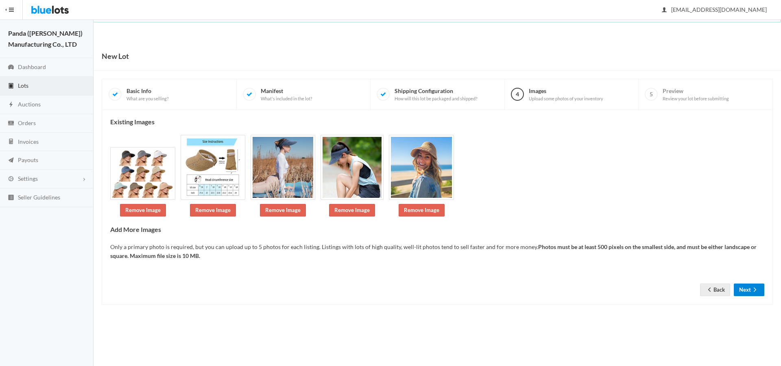
click at [747, 288] on button "Next" at bounding box center [749, 290] width 30 height 13
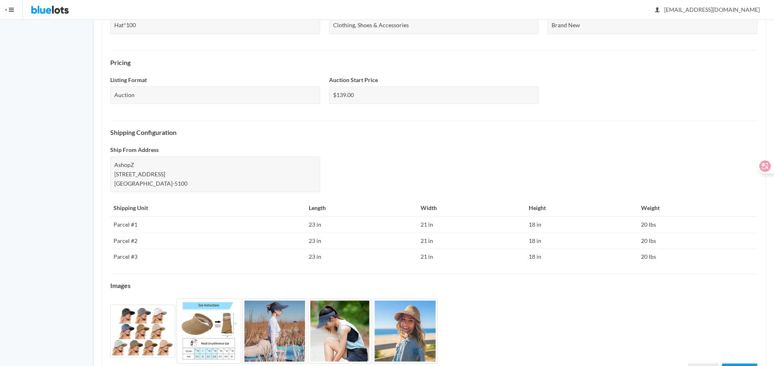
scroll to position [279, 0]
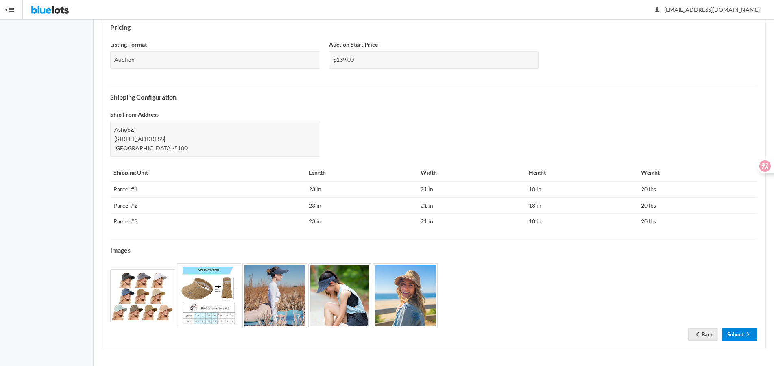
click at [746, 333] on icon "arrow forward" at bounding box center [748, 334] width 8 height 7
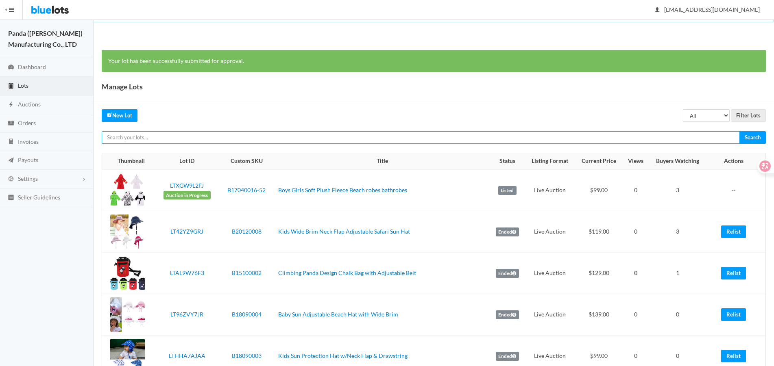
click at [691, 136] on input "text" at bounding box center [421, 137] width 638 height 13
paste input "LT2Z73VPLG"
type input "LT2Z73VPLG"
click at [739, 131] on input "Search" at bounding box center [752, 137] width 26 height 13
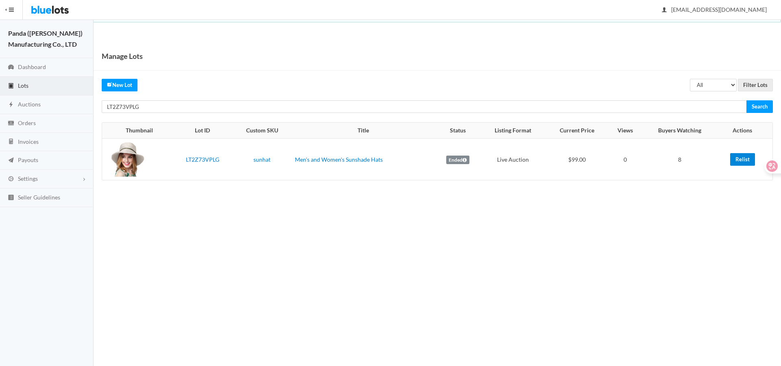
click at [747, 155] on link "Relist" at bounding box center [742, 159] width 25 height 13
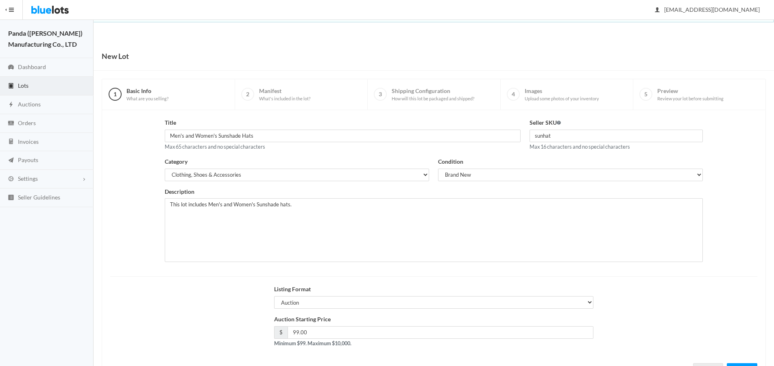
scroll to position [35, 0]
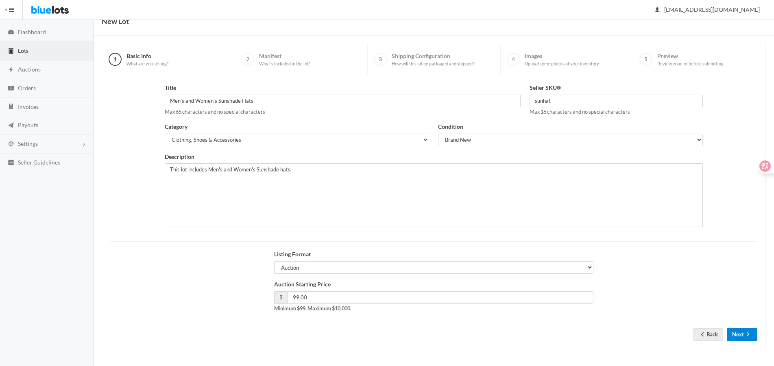
click at [748, 340] on button "Next" at bounding box center [742, 335] width 30 height 13
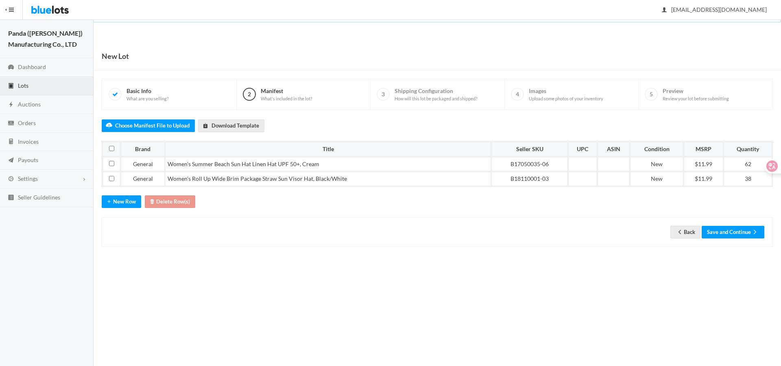
click at [739, 239] on div "Back Save and Continue" at bounding box center [437, 233] width 671 height 30
click at [738, 235] on button "Save and Continue" at bounding box center [732, 232] width 63 height 13
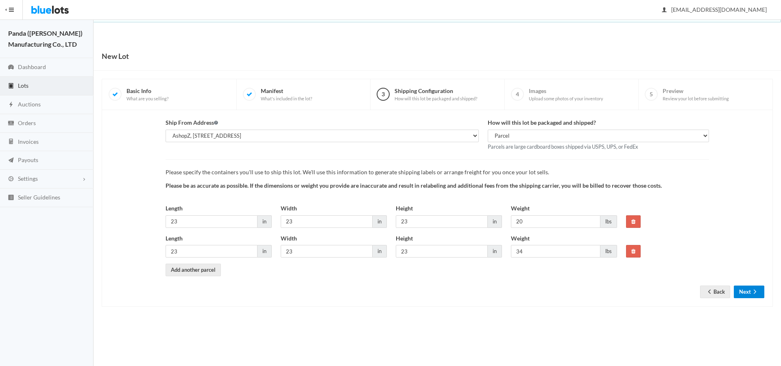
click at [743, 291] on button "Next" at bounding box center [749, 292] width 30 height 13
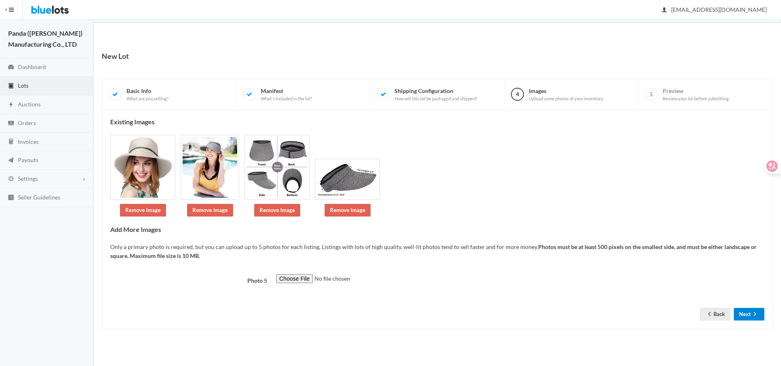
click at [747, 314] on button "Next" at bounding box center [749, 314] width 30 height 13
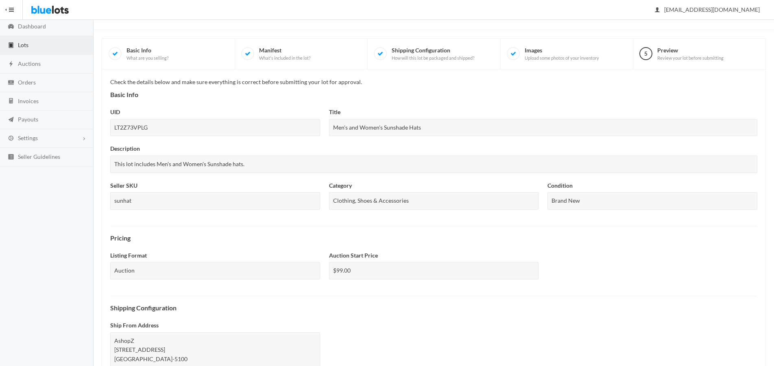
scroll to position [236, 0]
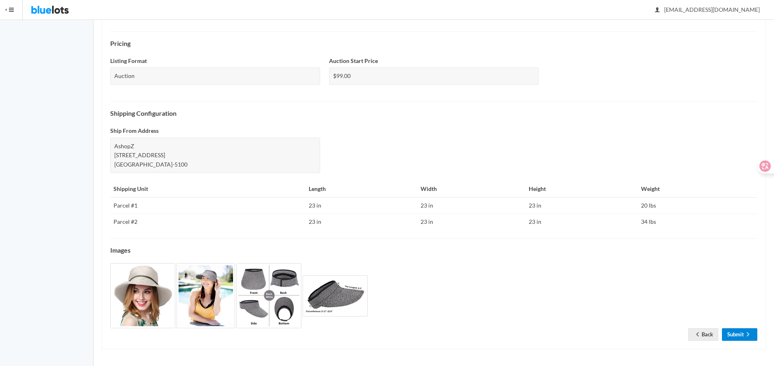
click at [745, 332] on icon "arrow forward" at bounding box center [748, 334] width 8 height 7
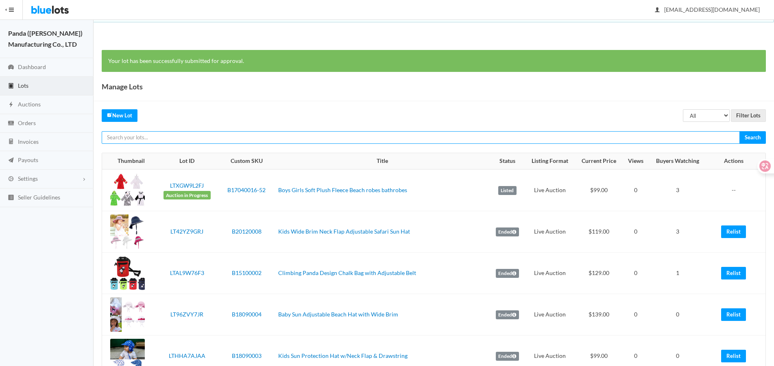
click at [683, 141] on input "text" at bounding box center [421, 137] width 638 height 13
paste input "LT9JG2WZ72"
type input "LT9JG2WZ72"
click at [739, 131] on input "Search" at bounding box center [752, 137] width 26 height 13
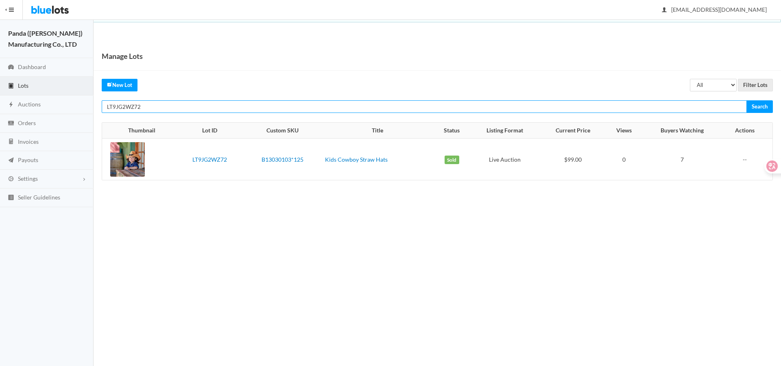
click at [517, 104] on input "LT9JG2WZ72" at bounding box center [424, 106] width 645 height 13
paste input "YR3PHHV7"
type input "LTYR3PHHV7"
click at [746, 100] on input "Search" at bounding box center [759, 106] width 26 height 13
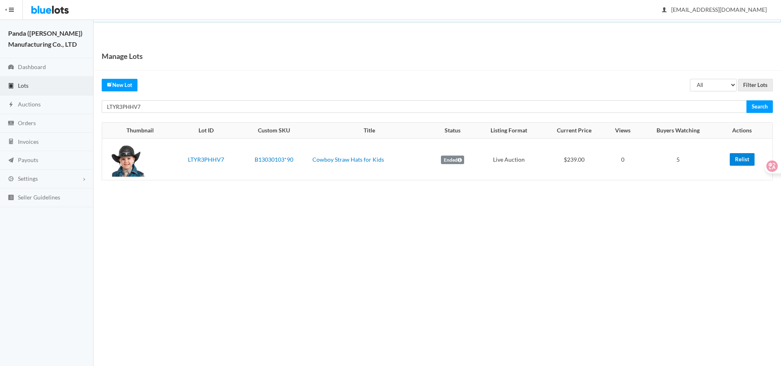
click at [736, 155] on link "Relist" at bounding box center [742, 159] width 25 height 13
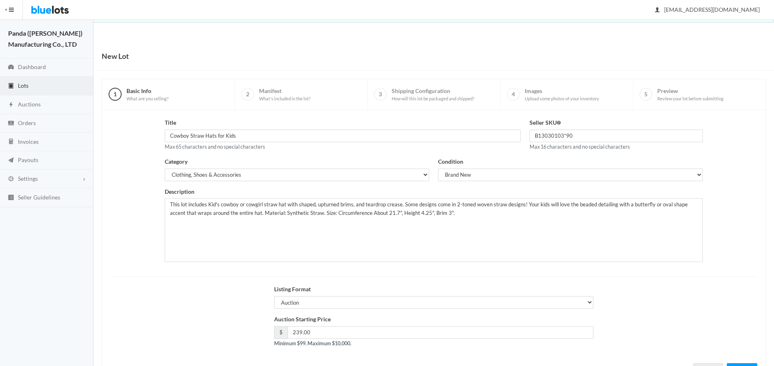
scroll to position [35, 0]
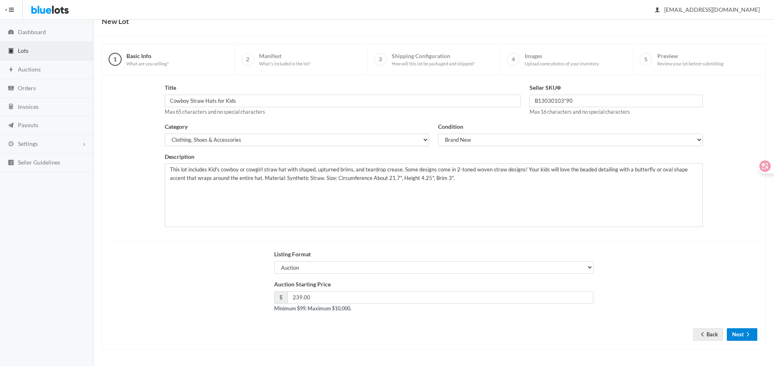
click at [745, 335] on icon "arrow forward" at bounding box center [748, 334] width 8 height 7
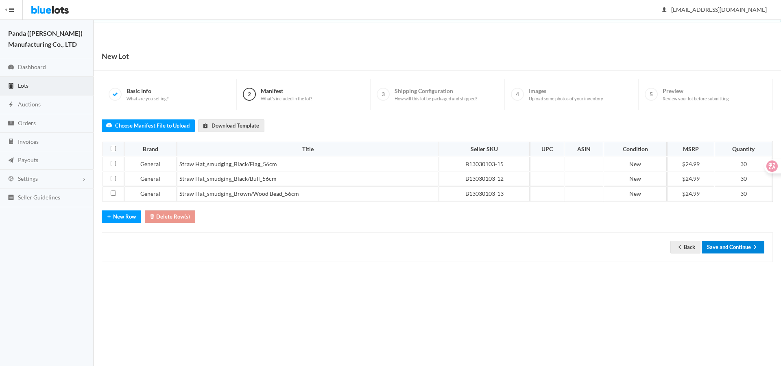
click at [735, 248] on button "Save and Continue" at bounding box center [732, 247] width 63 height 13
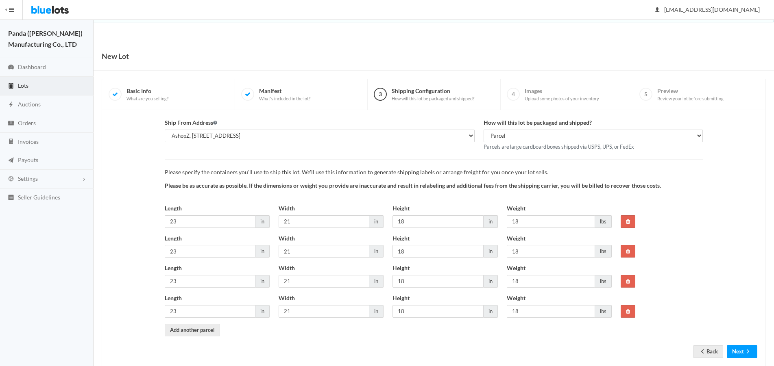
scroll to position [17, 0]
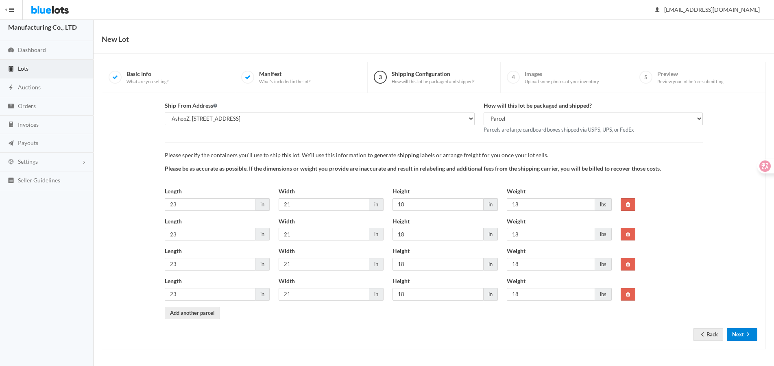
click at [742, 334] on button "Next" at bounding box center [742, 335] width 30 height 13
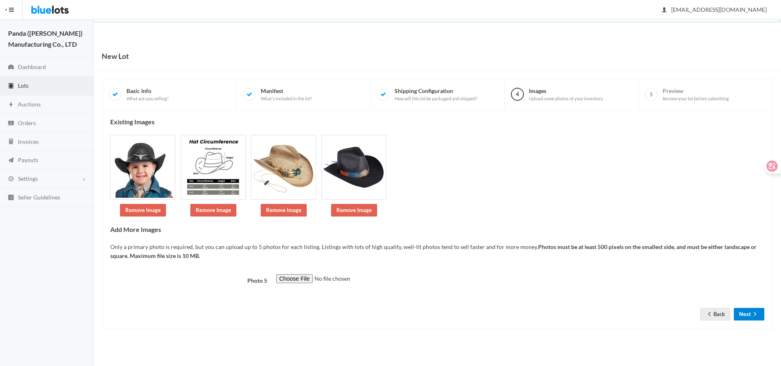
click at [750, 317] on button "Next" at bounding box center [749, 314] width 30 height 13
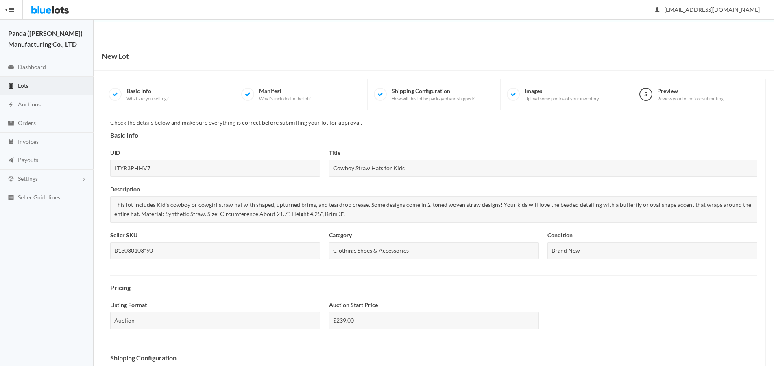
scroll to position [277, 0]
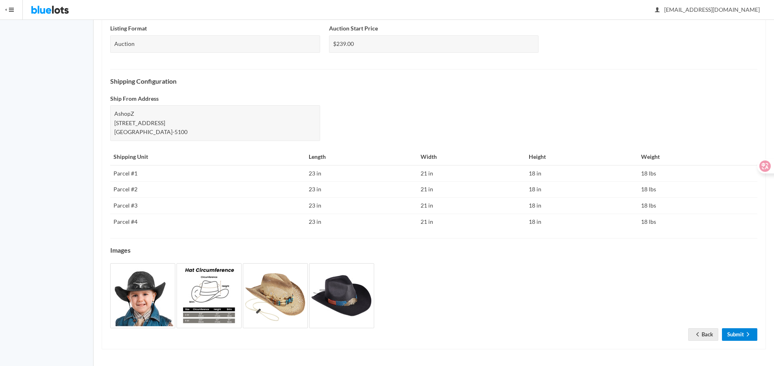
click at [741, 335] on link "Submit" at bounding box center [739, 335] width 35 height 13
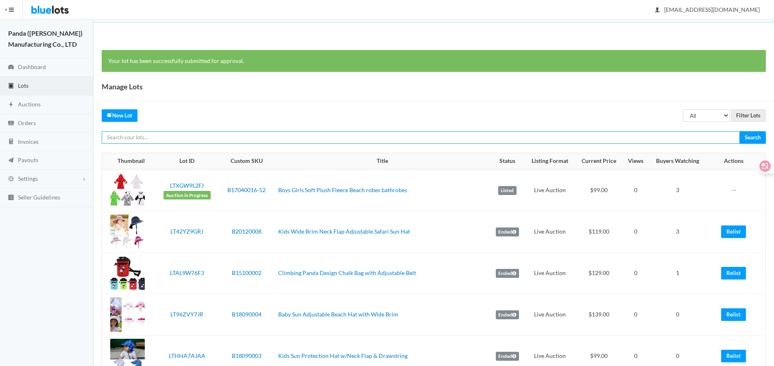
click at [710, 138] on input "text" at bounding box center [421, 137] width 638 height 13
paste input "LTA674JYLF"
type input "LTA674JYLF"
click at [739, 131] on input "Search" at bounding box center [752, 137] width 26 height 13
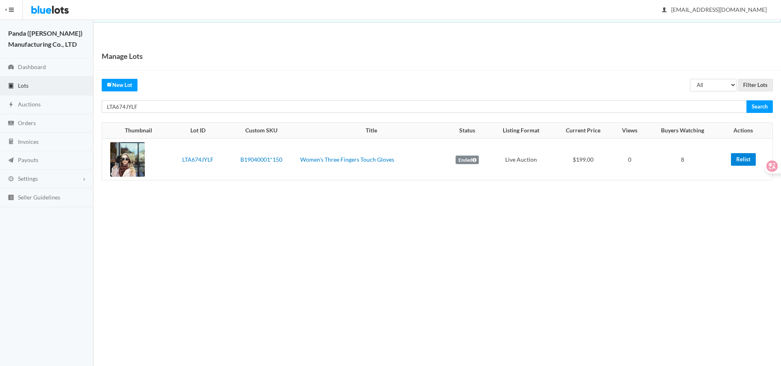
click at [747, 160] on link "Relist" at bounding box center [743, 159] width 25 height 13
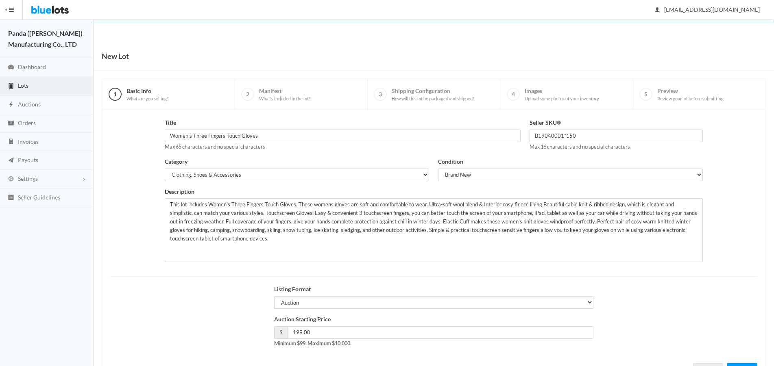
scroll to position [35, 0]
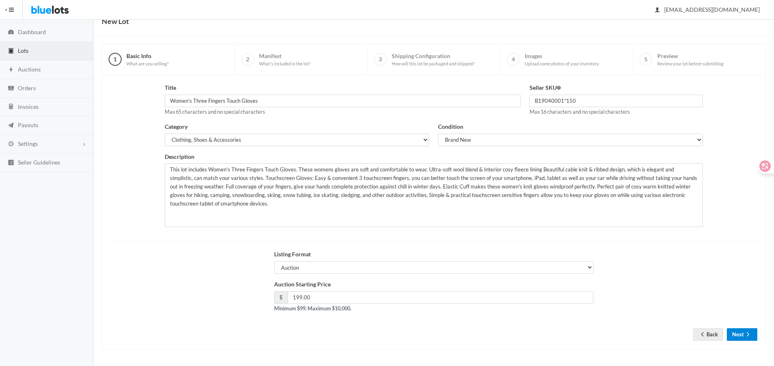
click at [745, 337] on icon "arrow forward" at bounding box center [748, 334] width 8 height 7
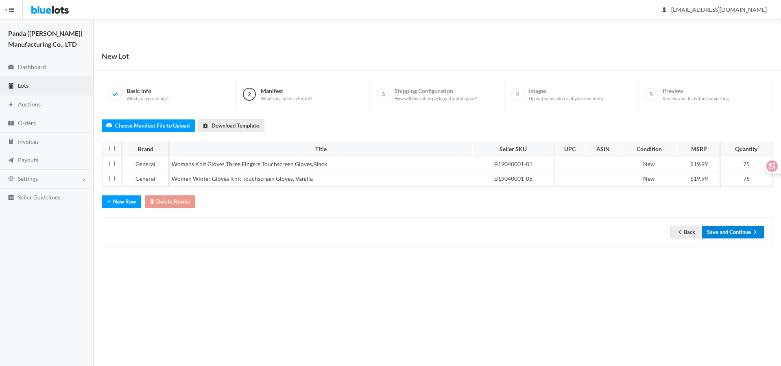
click at [717, 230] on button "Save and Continue" at bounding box center [732, 232] width 63 height 13
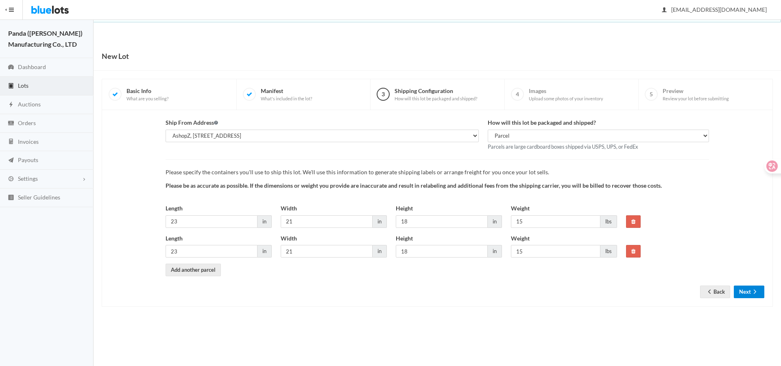
click at [747, 292] on button "Next" at bounding box center [749, 292] width 30 height 13
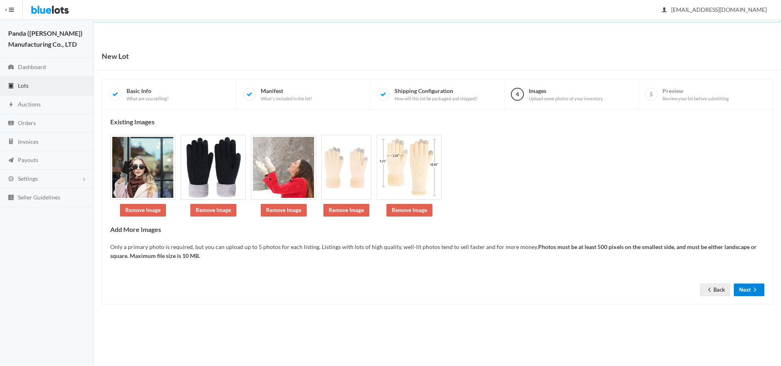
click at [747, 290] on button "Next" at bounding box center [749, 290] width 30 height 13
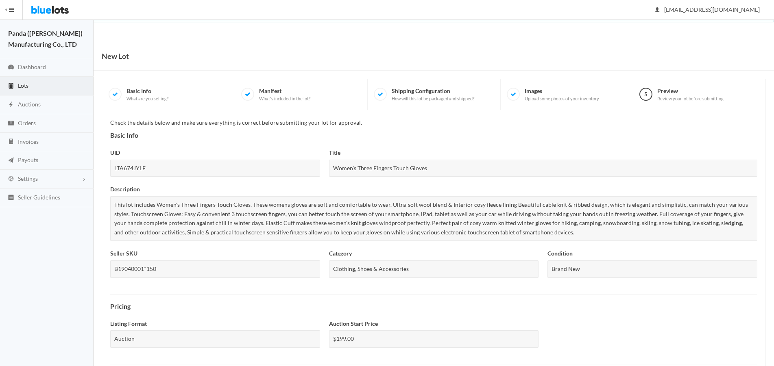
scroll to position [264, 0]
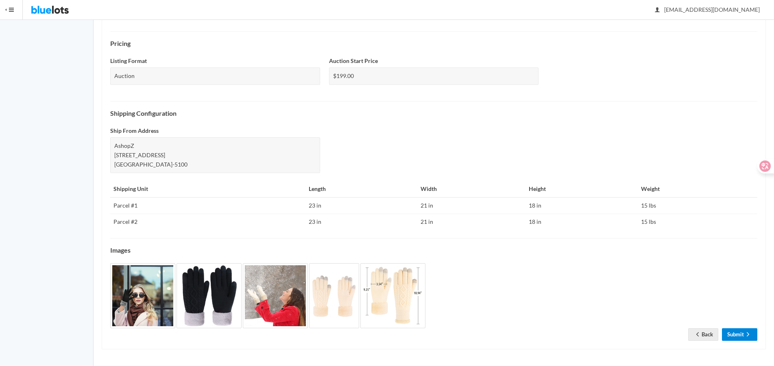
click at [741, 335] on link "Submit" at bounding box center [739, 335] width 35 height 13
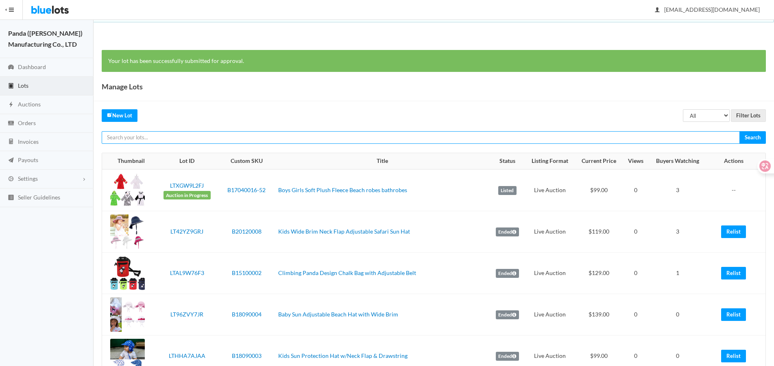
click at [659, 137] on input "text" at bounding box center [421, 137] width 638 height 13
paste input "LTTXRHJJCX"
type input "LTTXRHJJCX"
click at [739, 131] on input "Search" at bounding box center [752, 137] width 26 height 13
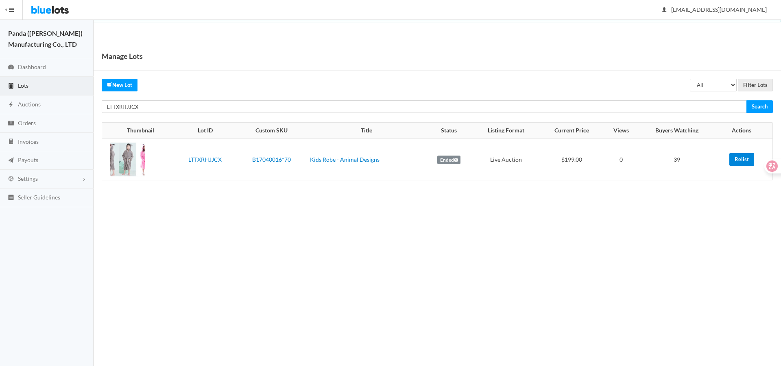
click at [741, 156] on link "Relist" at bounding box center [741, 159] width 25 height 13
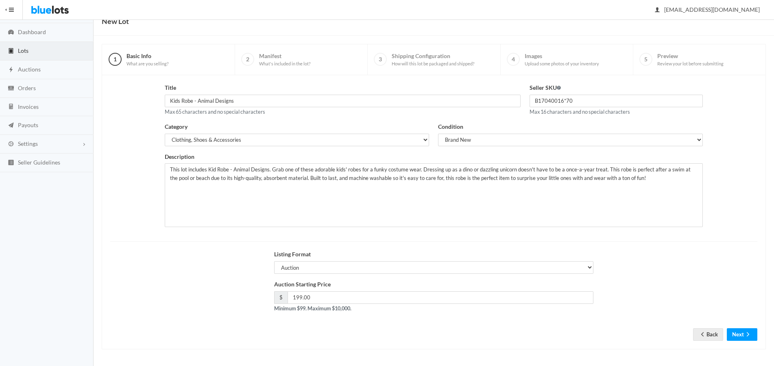
scroll to position [35, 0]
drag, startPoint x: 748, startPoint y: 333, endPoint x: 749, endPoint y: 329, distance: 4.2
click at [748, 333] on icon "arrow forward" at bounding box center [748, 334] width 8 height 7
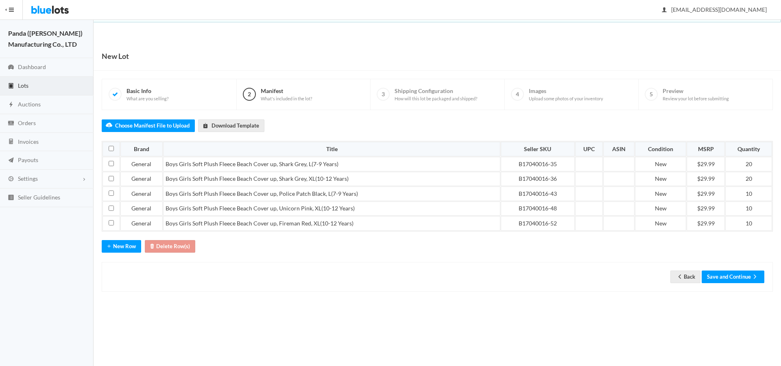
click at [730, 282] on button "Save and Continue" at bounding box center [732, 277] width 63 height 13
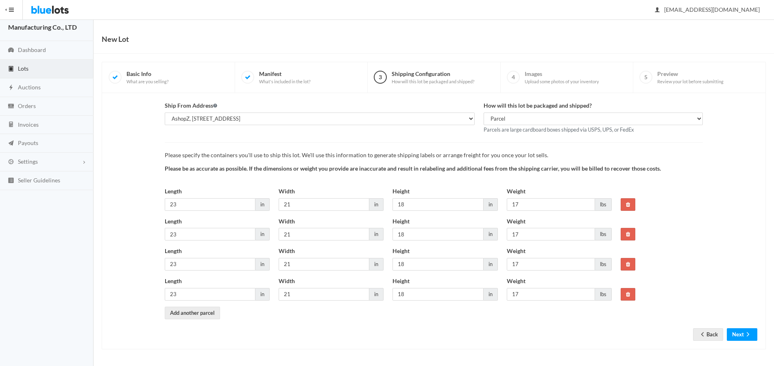
scroll to position [17, 0]
click at [738, 333] on button "Next" at bounding box center [742, 335] width 30 height 13
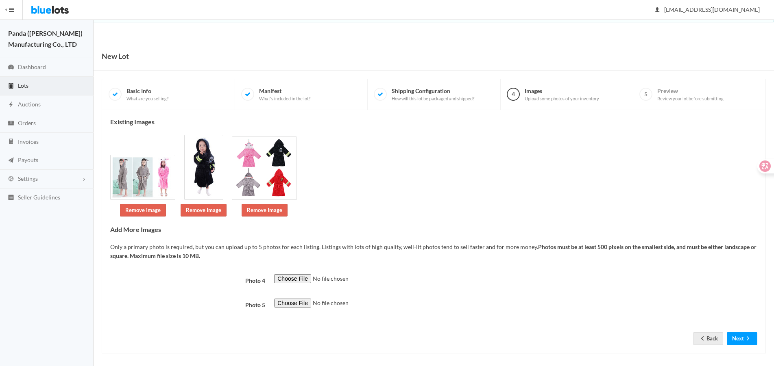
click at [738, 331] on form "Photo 4 Photo 5 Back Next" at bounding box center [433, 303] width 647 height 58
click at [739, 335] on button "Next" at bounding box center [742, 339] width 30 height 13
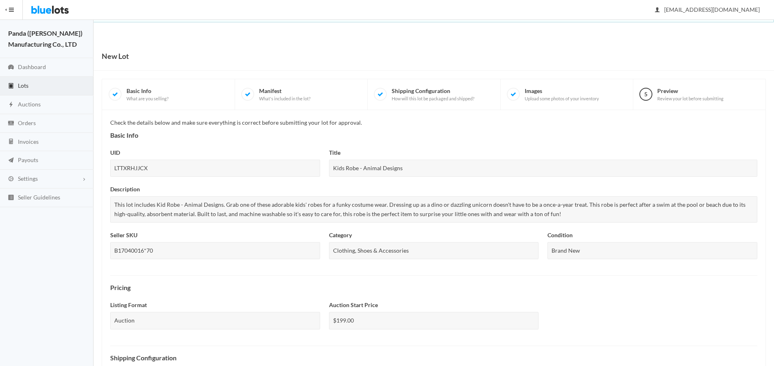
scroll to position [277, 0]
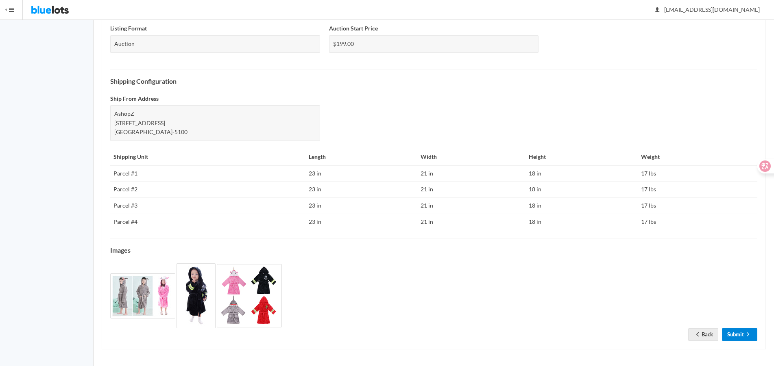
click at [741, 339] on link "Submit" at bounding box center [739, 335] width 35 height 13
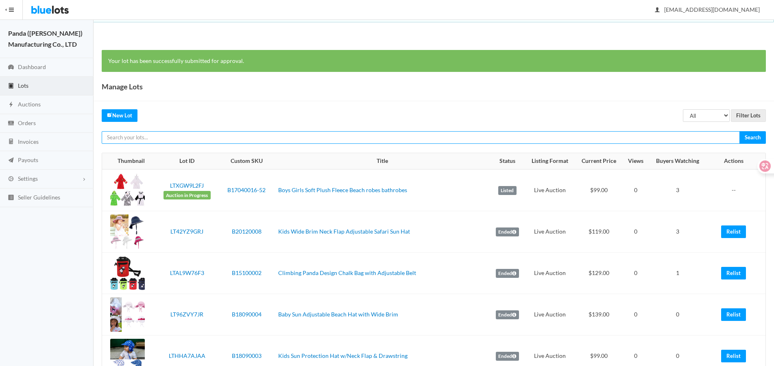
click at [625, 133] on input "text" at bounding box center [421, 137] width 638 height 13
paste input "LTZRKGJW9A"
type input "LTZRKGJW9A"
click at [739, 131] on input "Search" at bounding box center [752, 137] width 26 height 13
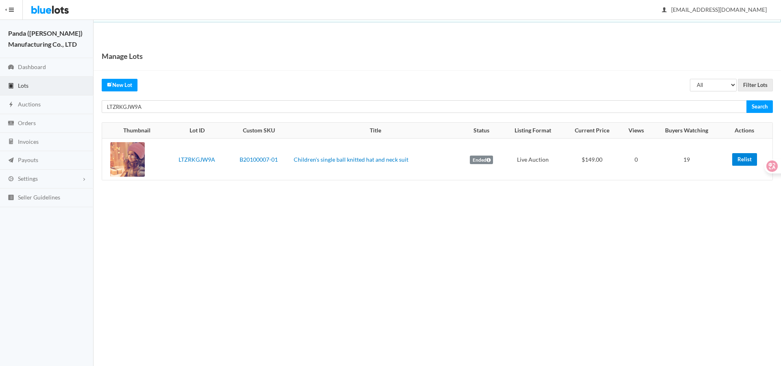
click at [734, 160] on link "Relist" at bounding box center [744, 159] width 25 height 13
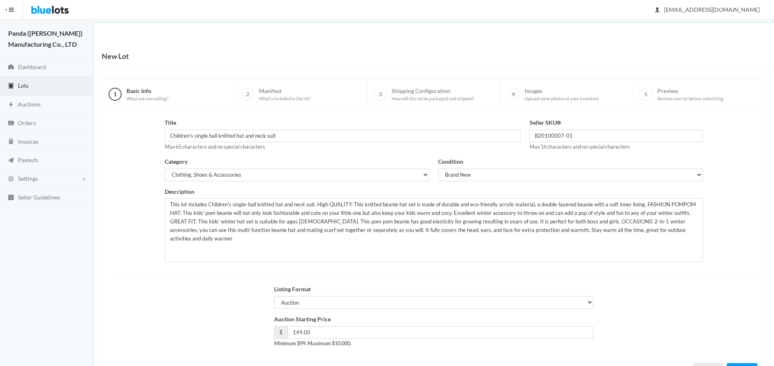
scroll to position [35, 0]
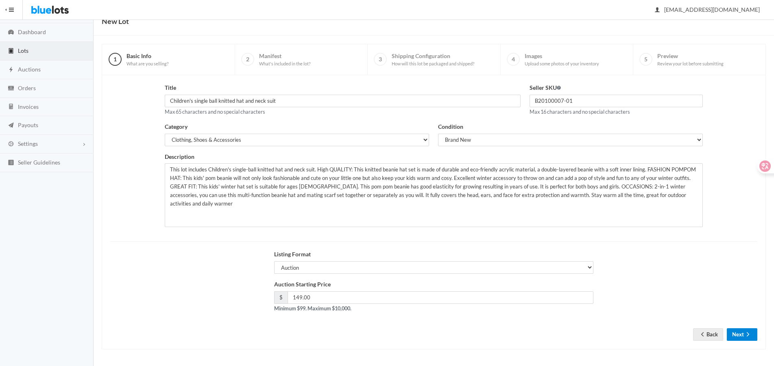
click at [742, 337] on button "Next" at bounding box center [742, 335] width 30 height 13
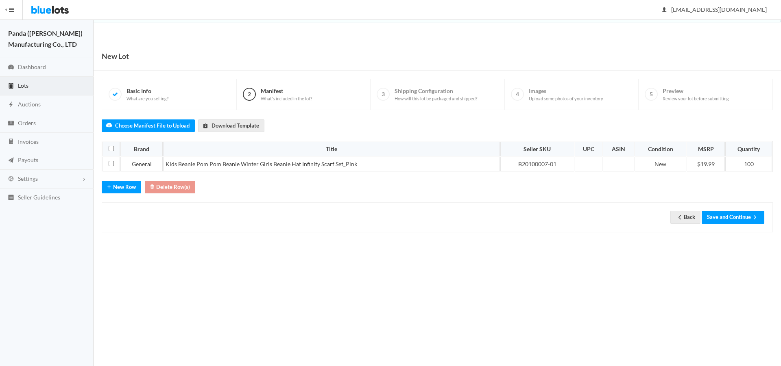
click at [708, 198] on div "Choose Manifest File to Upload Download Template Brand Title Seller SKU UPC ASI…" at bounding box center [437, 171] width 671 height 122
click at [713, 213] on button "Save and Continue" at bounding box center [732, 217] width 63 height 13
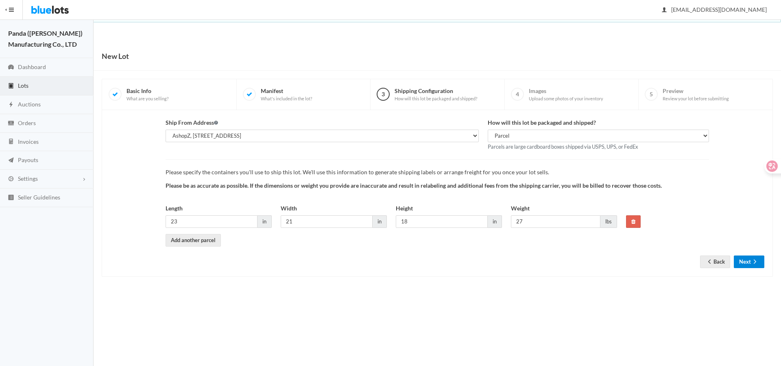
click at [738, 263] on button "Next" at bounding box center [749, 262] width 30 height 13
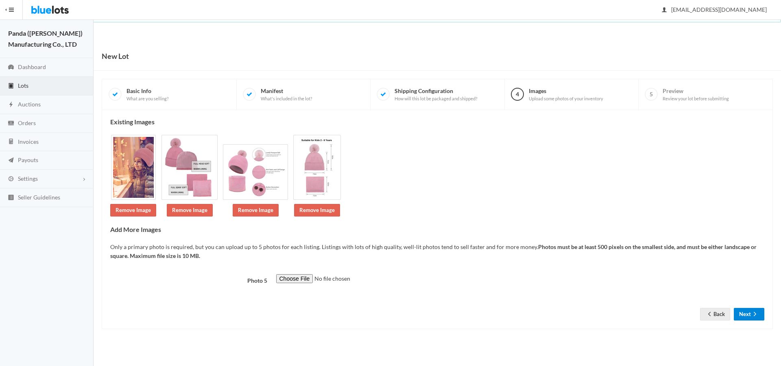
click at [752, 310] on button "Next" at bounding box center [749, 314] width 30 height 13
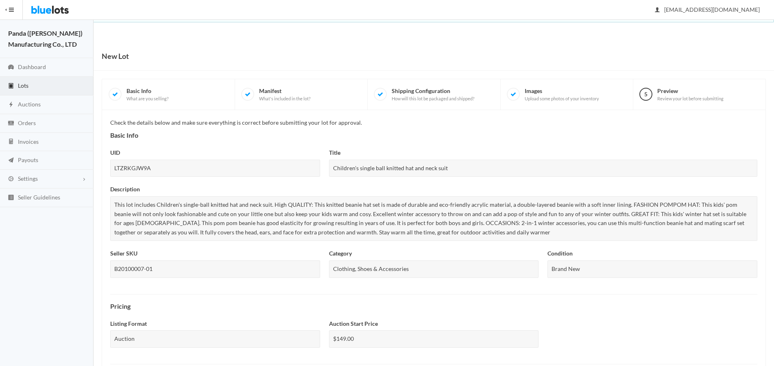
scroll to position [247, 0]
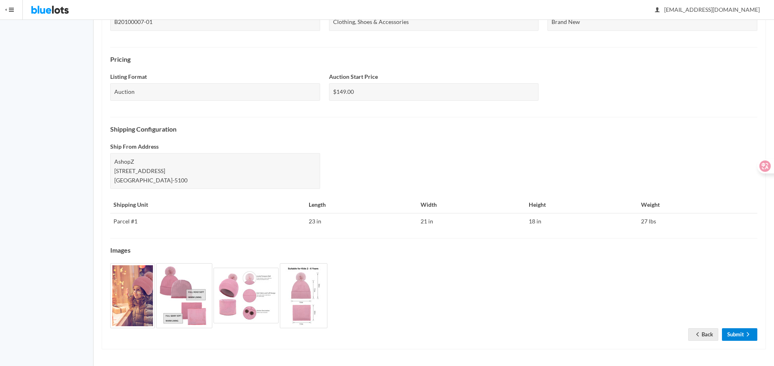
click at [743, 333] on link "Submit" at bounding box center [739, 335] width 35 height 13
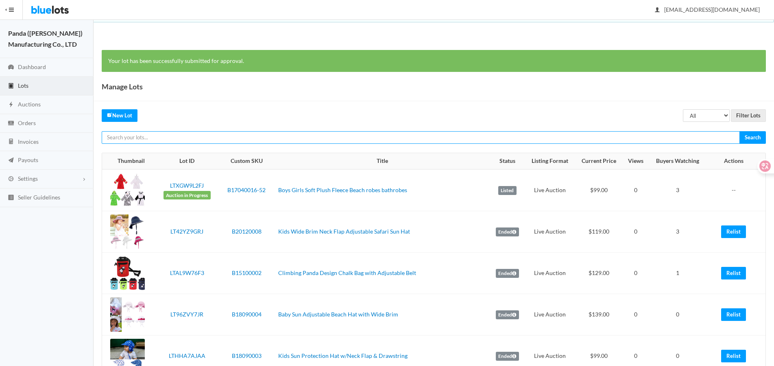
click at [649, 140] on input "text" at bounding box center [421, 137] width 638 height 13
paste input "LTHWKRTWVH"
type input "LTHWKRTWVH"
click at [739, 131] on input "Search" at bounding box center [752, 137] width 26 height 13
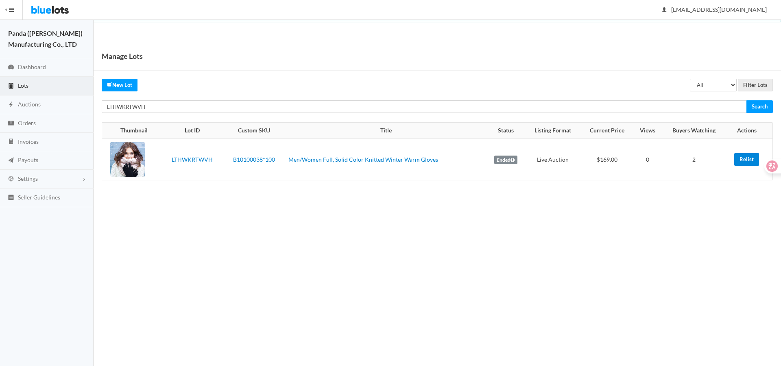
click at [740, 161] on link "Relist" at bounding box center [746, 159] width 25 height 13
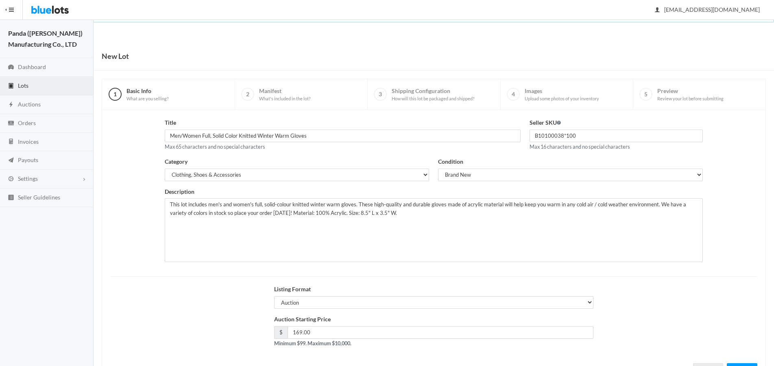
scroll to position [35, 0]
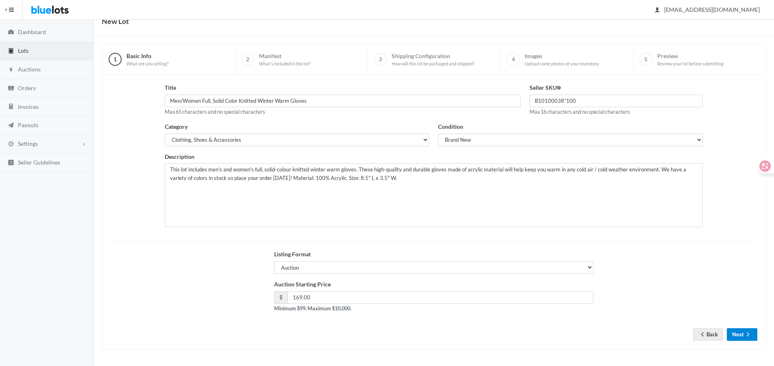
click at [730, 331] on button "Next" at bounding box center [742, 335] width 30 height 13
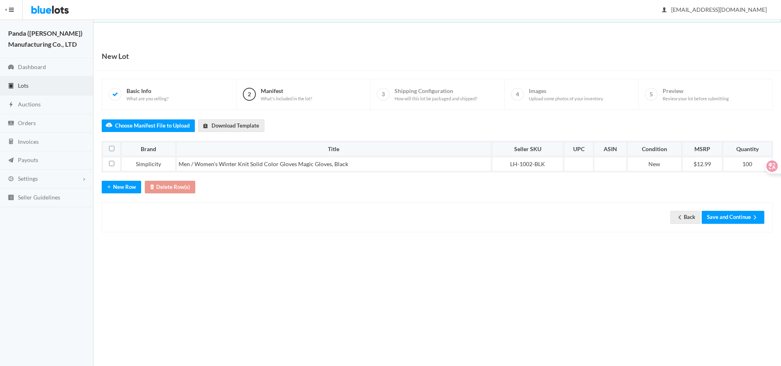
click at [736, 208] on div "Back Save and Continue" at bounding box center [437, 218] width 671 height 30
click at [724, 214] on button "Save and Continue" at bounding box center [732, 217] width 63 height 13
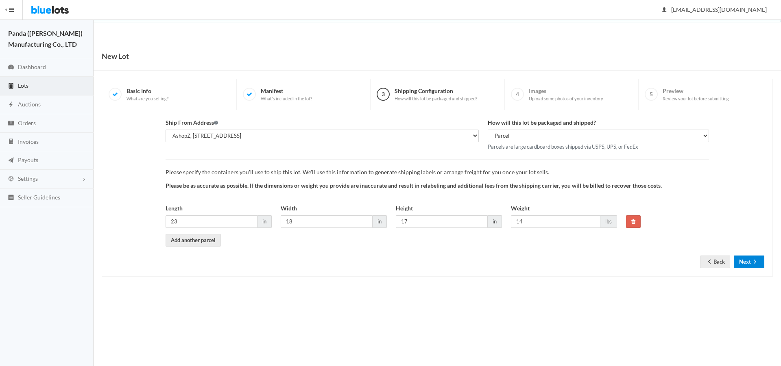
click at [754, 262] on icon "arrow forward" at bounding box center [755, 262] width 8 height 7
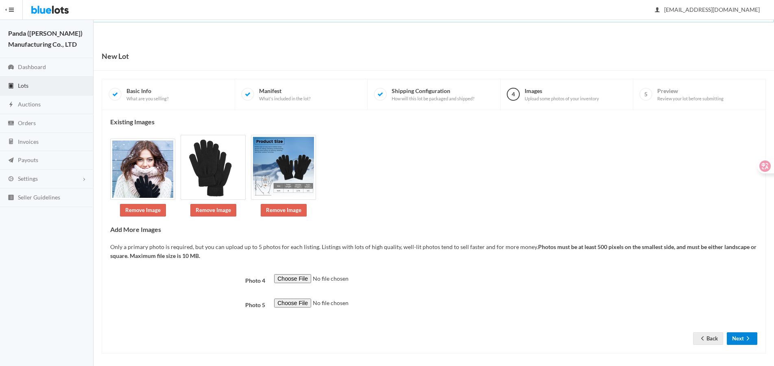
click at [745, 338] on icon "arrow forward" at bounding box center [748, 338] width 8 height 7
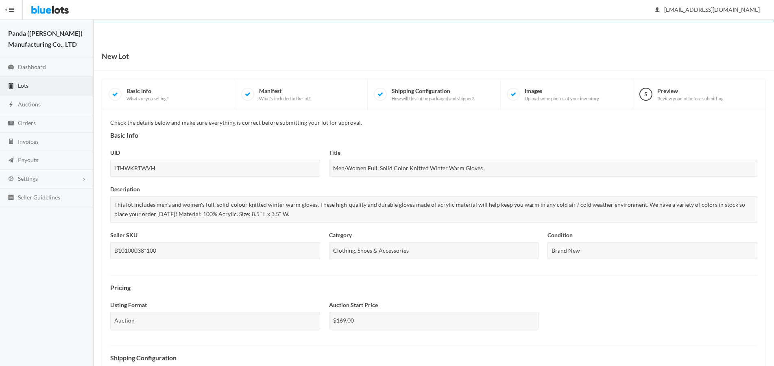
scroll to position [229, 0]
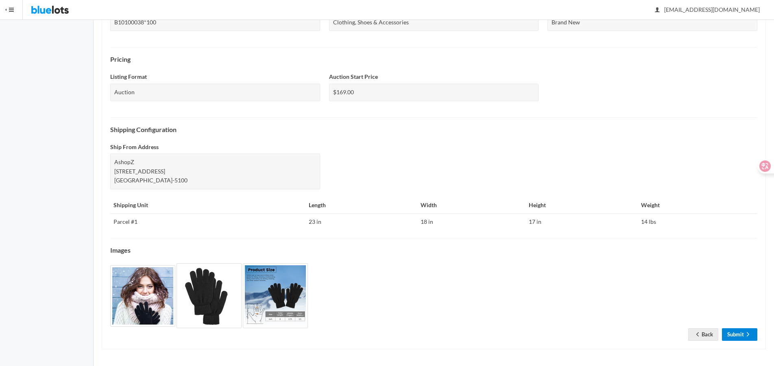
click at [738, 339] on link "Submit" at bounding box center [739, 335] width 35 height 13
